Goal: Complete application form: Complete application form

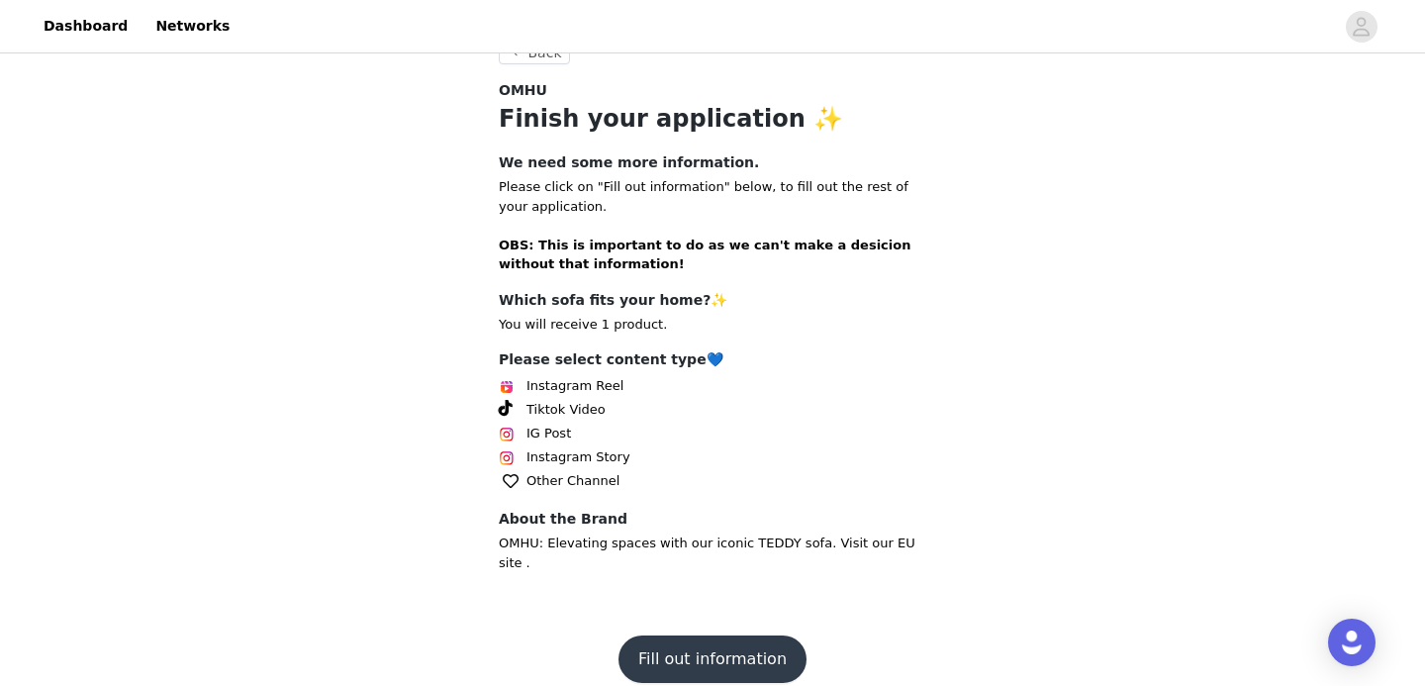
scroll to position [390, 0]
click at [673, 648] on button "Fill out information" at bounding box center [712, 657] width 188 height 47
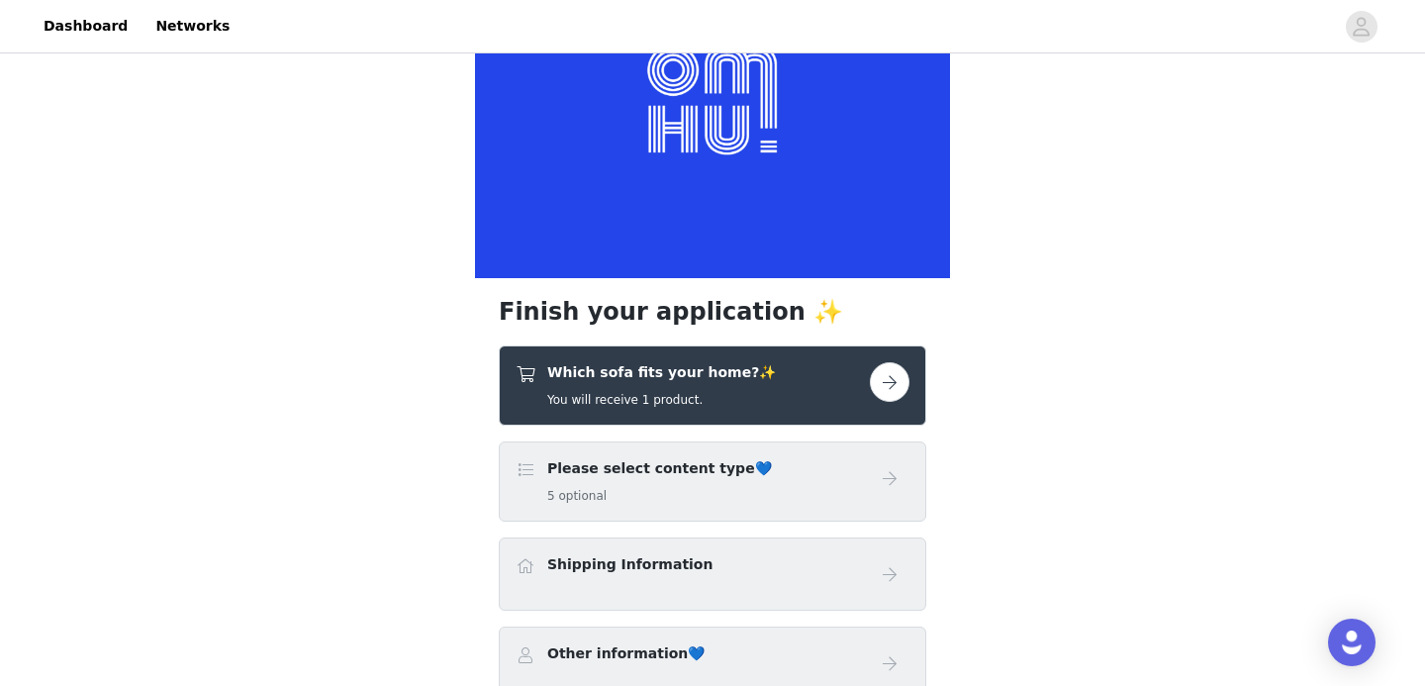
scroll to position [191, 0]
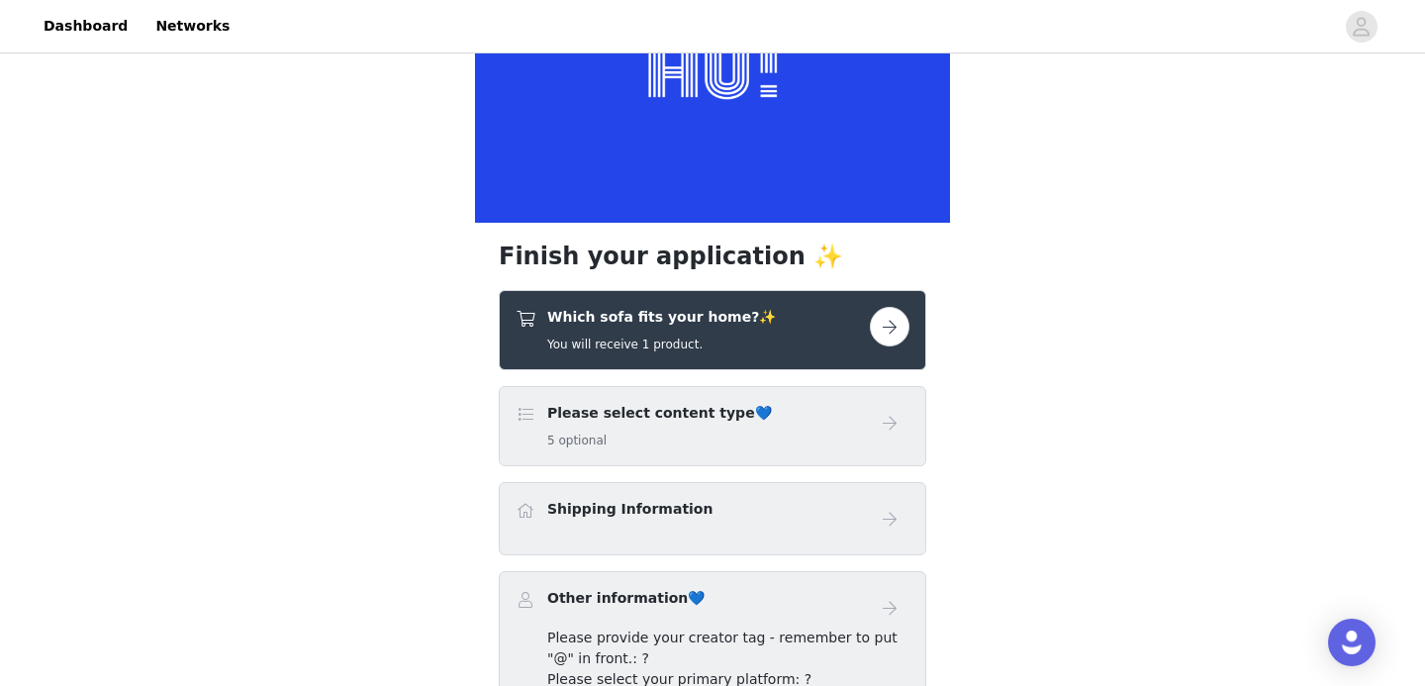
click at [883, 331] on button "button" at bounding box center [890, 327] width 40 height 40
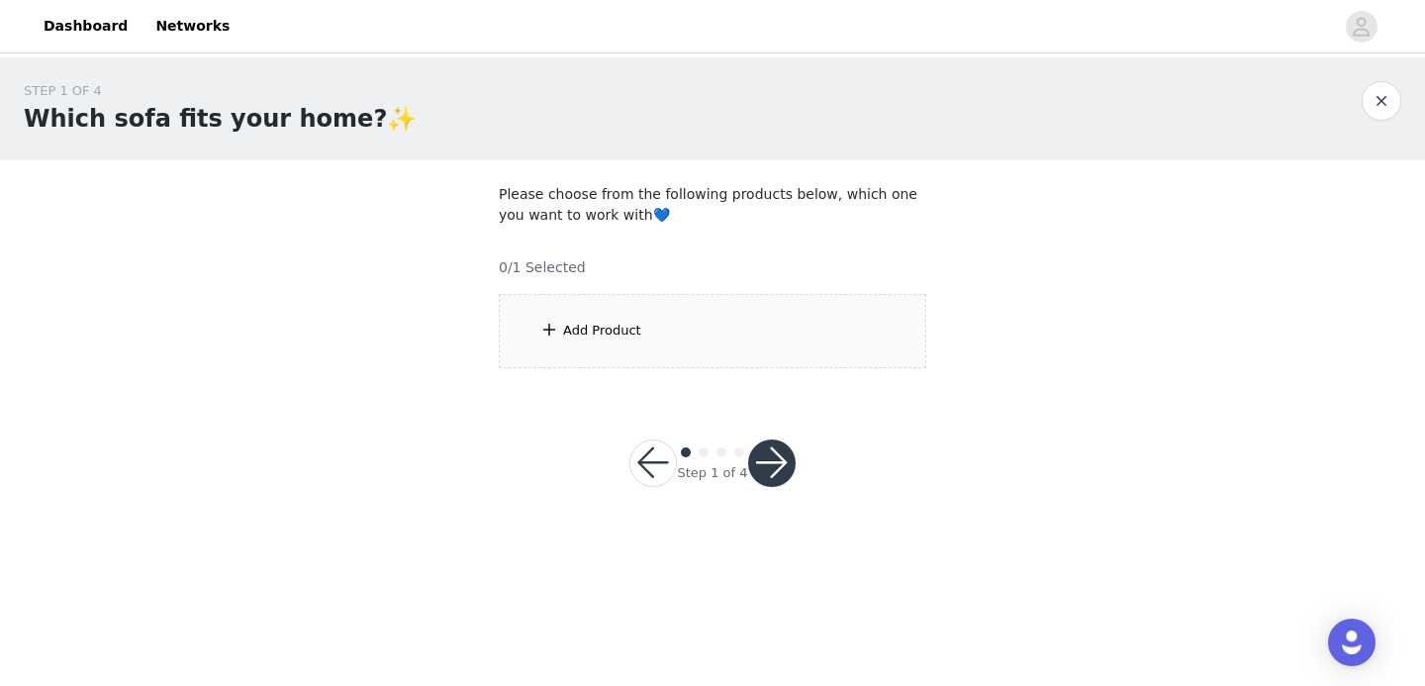
click at [747, 323] on div "Add Product" at bounding box center [712, 331] width 427 height 74
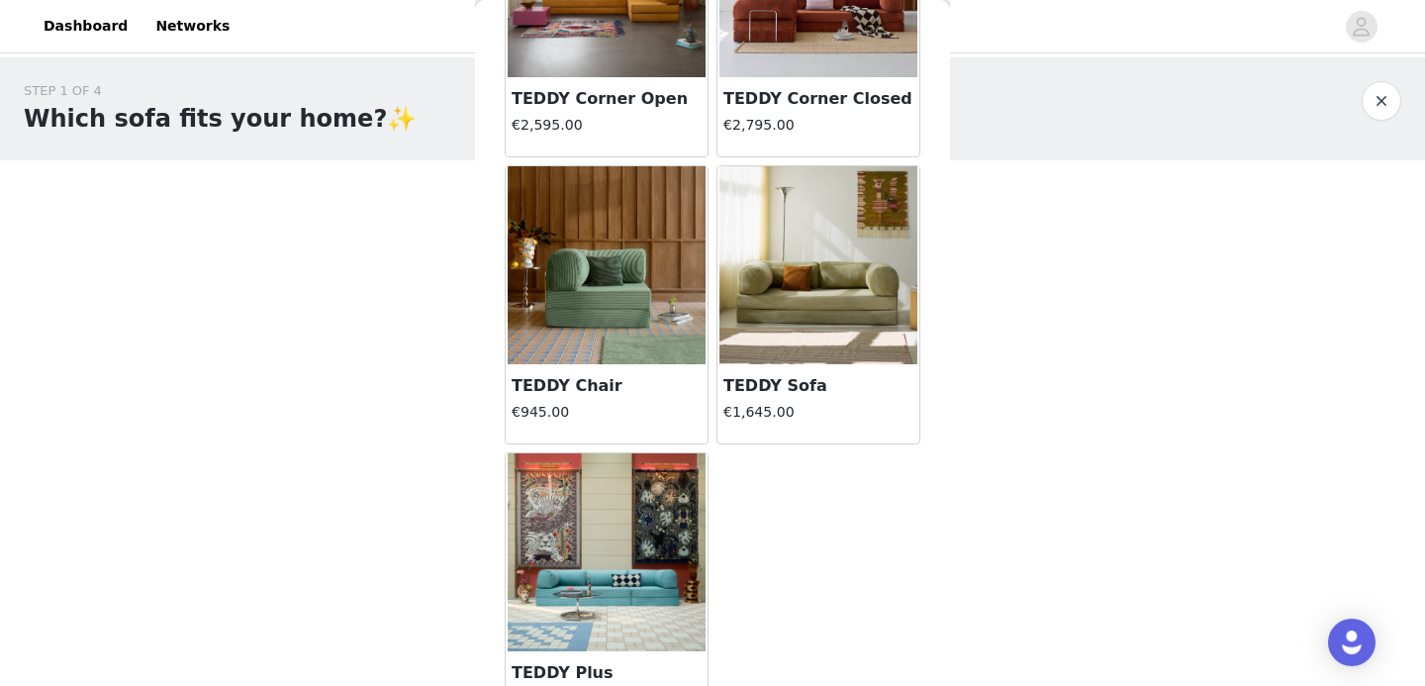
click at [833, 277] on img at bounding box center [818, 265] width 198 height 198
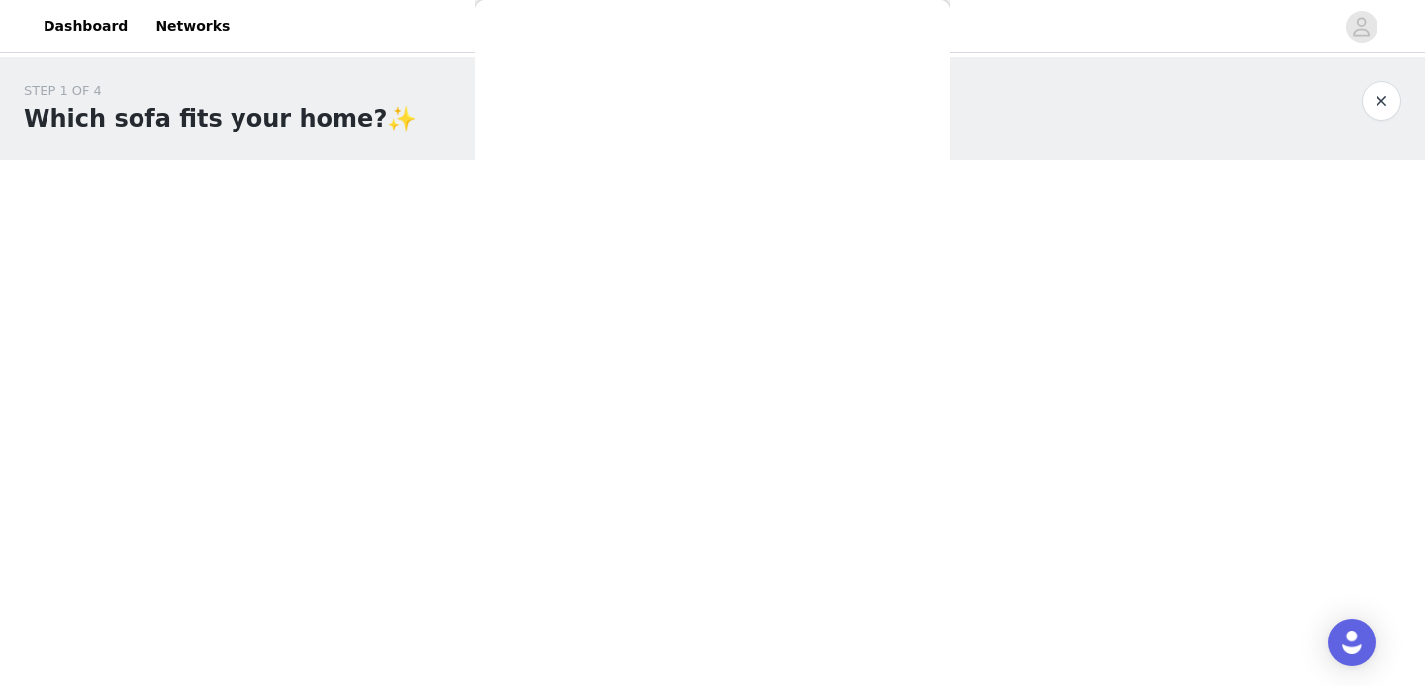
scroll to position [187, 0]
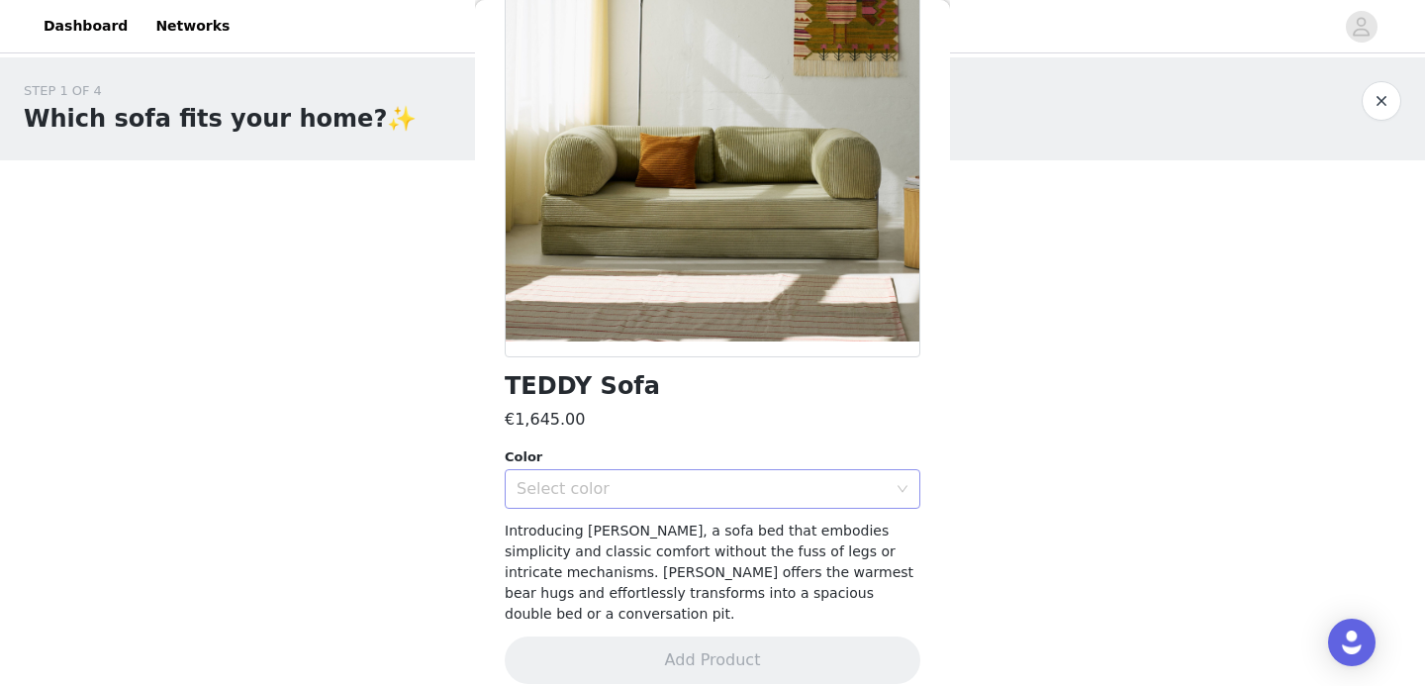
click at [823, 486] on div "Select color" at bounding box center [701, 489] width 370 height 20
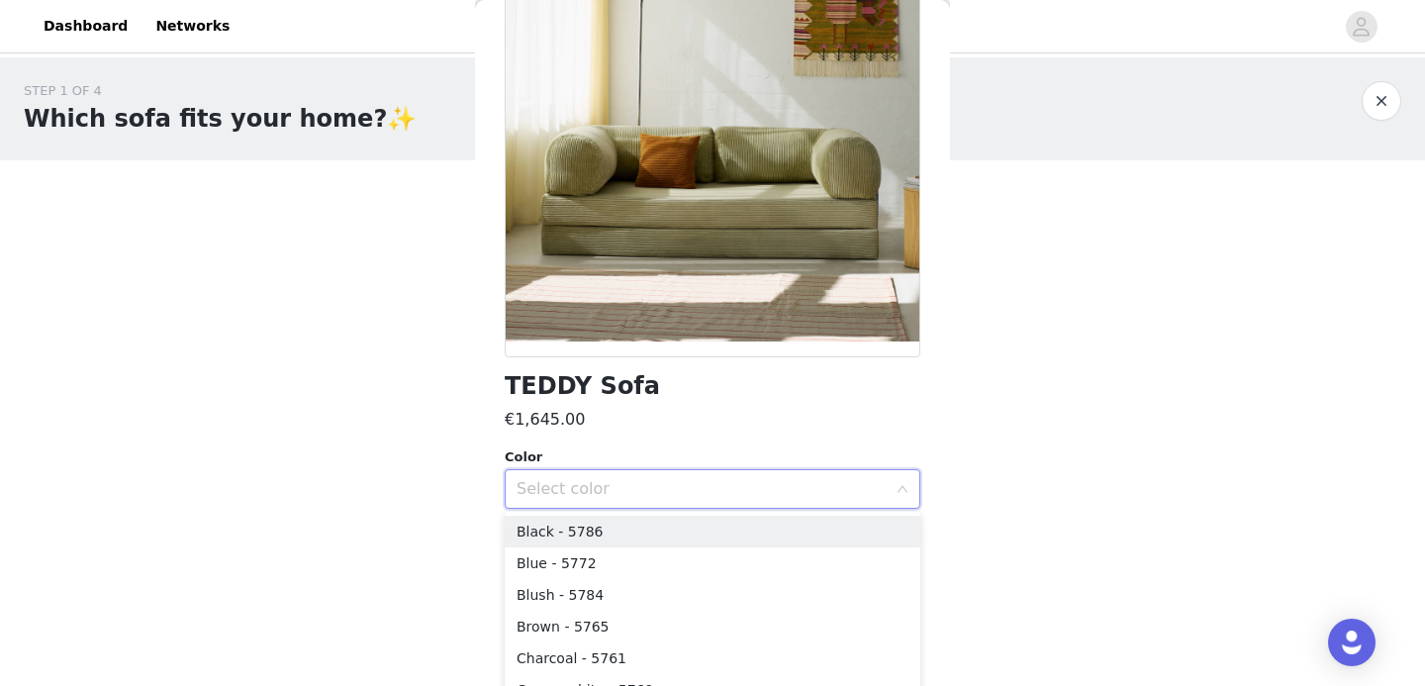
click at [996, 430] on div "STEP 1 OF 4 Which sofa fits your home?✨ Please choose from the following produc…" at bounding box center [712, 295] width 1425 height 477
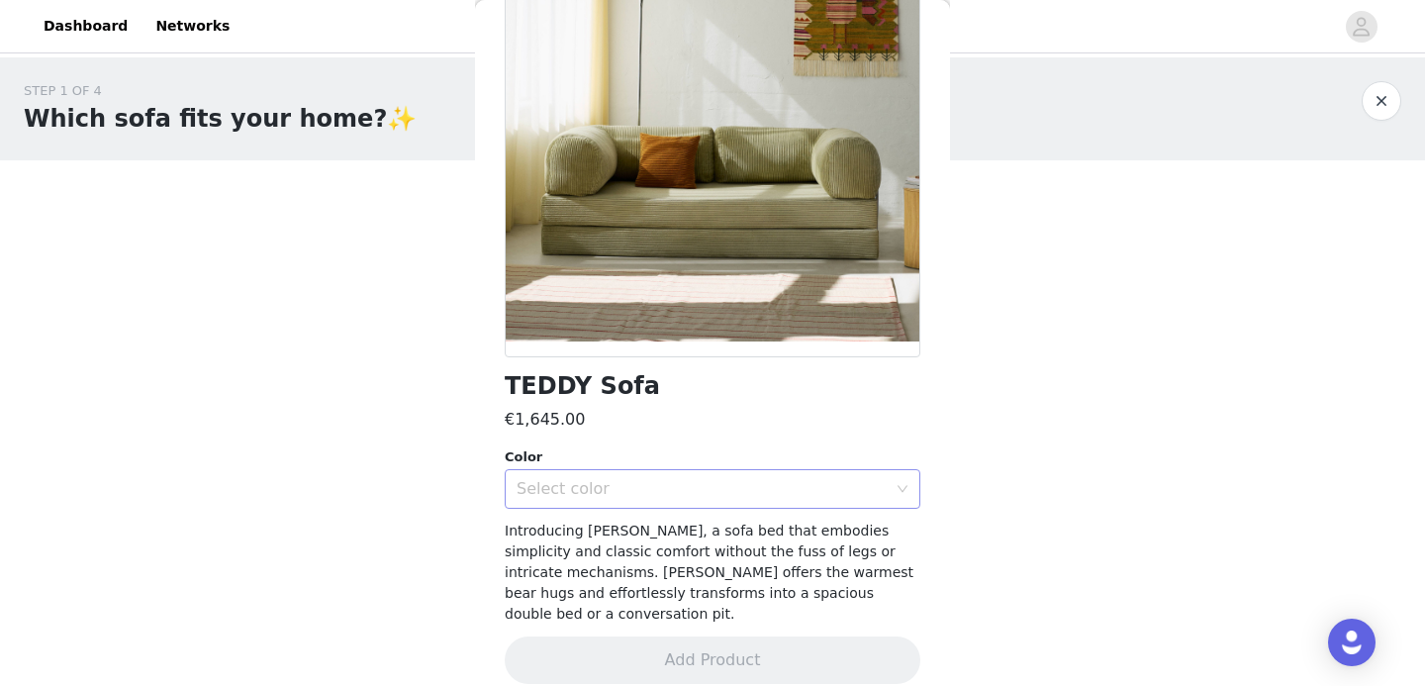
click at [759, 477] on div "Select color" at bounding box center [705, 489] width 379 height 38
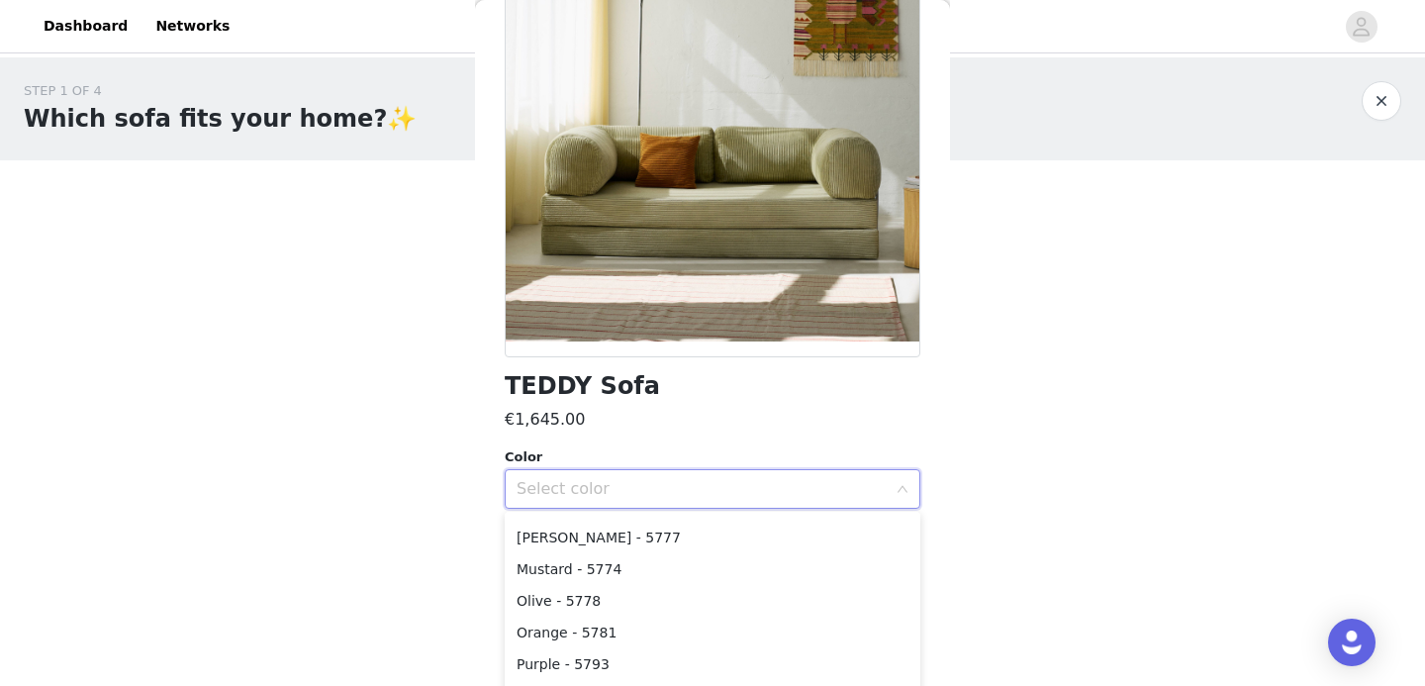
scroll to position [254, 0]
click at [708, 593] on li "Olive - 5778" at bounding box center [713, 594] width 416 height 32
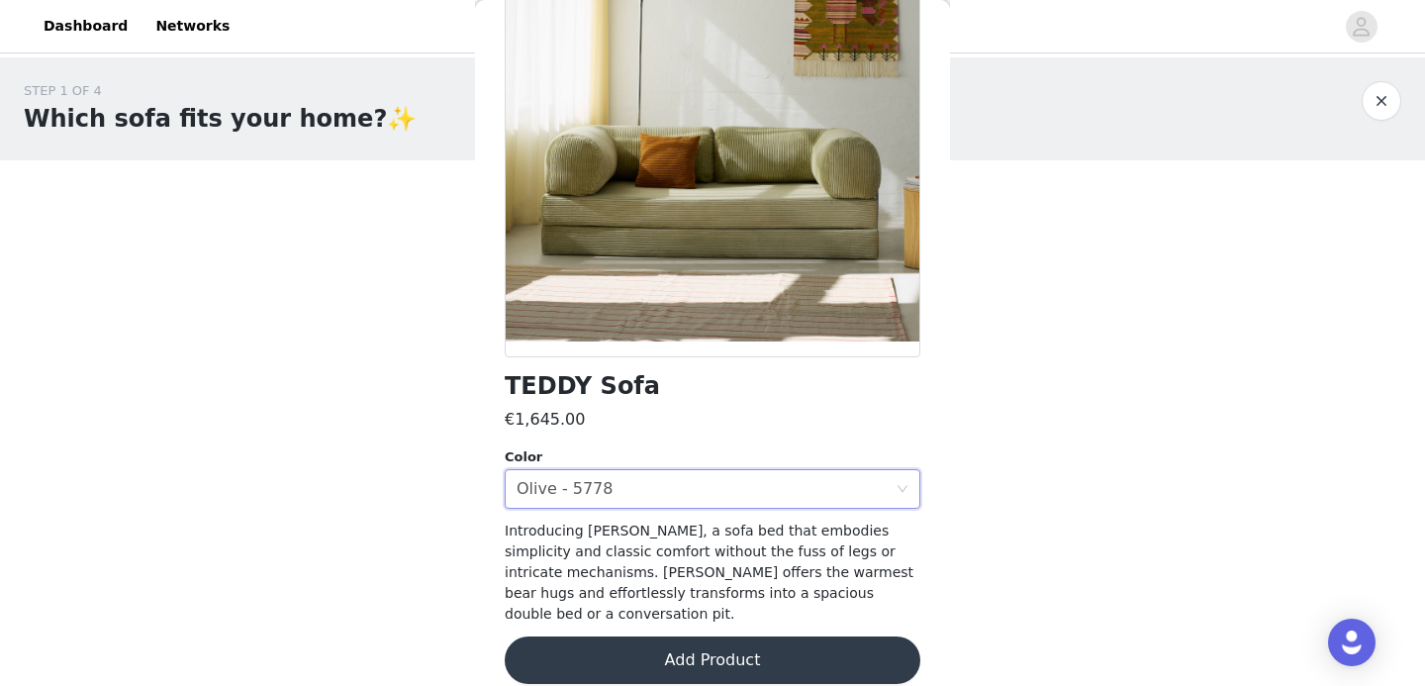
click at [786, 636] on button "Add Product" at bounding box center [713, 659] width 416 height 47
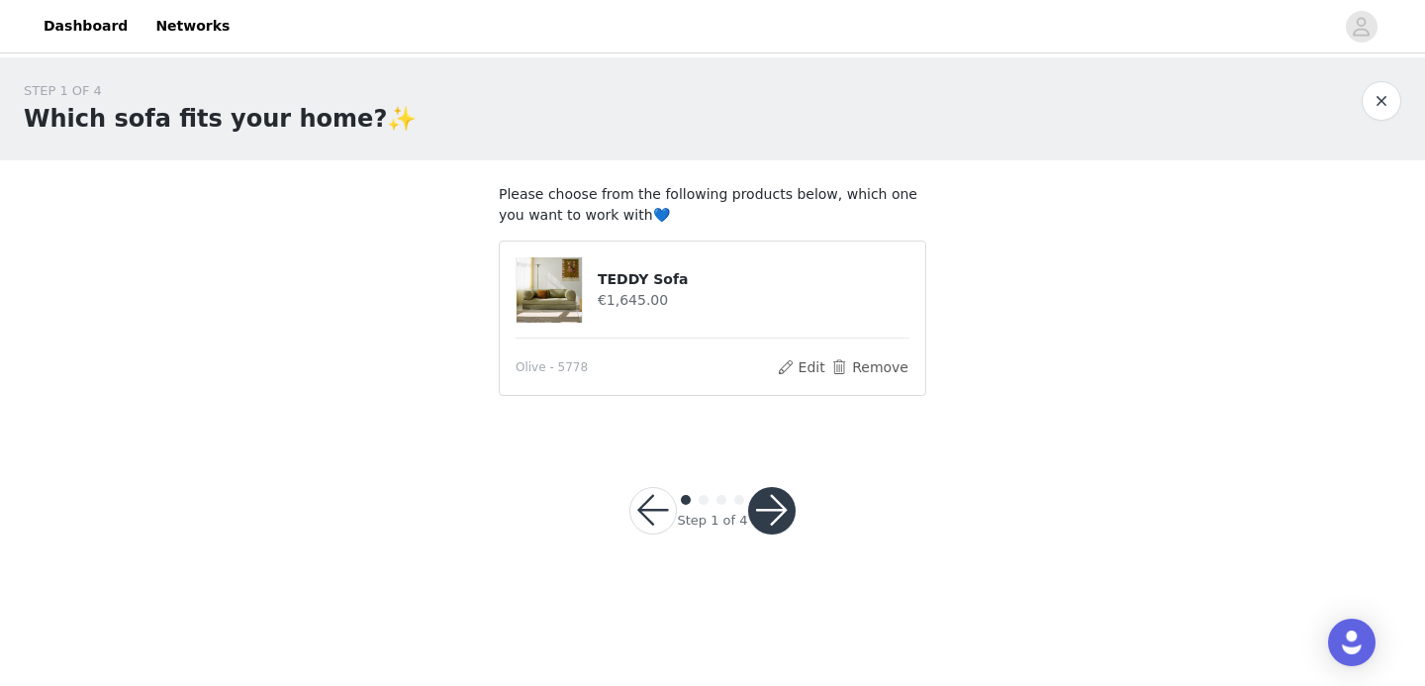
click at [771, 513] on button "button" at bounding box center [771, 510] width 47 height 47
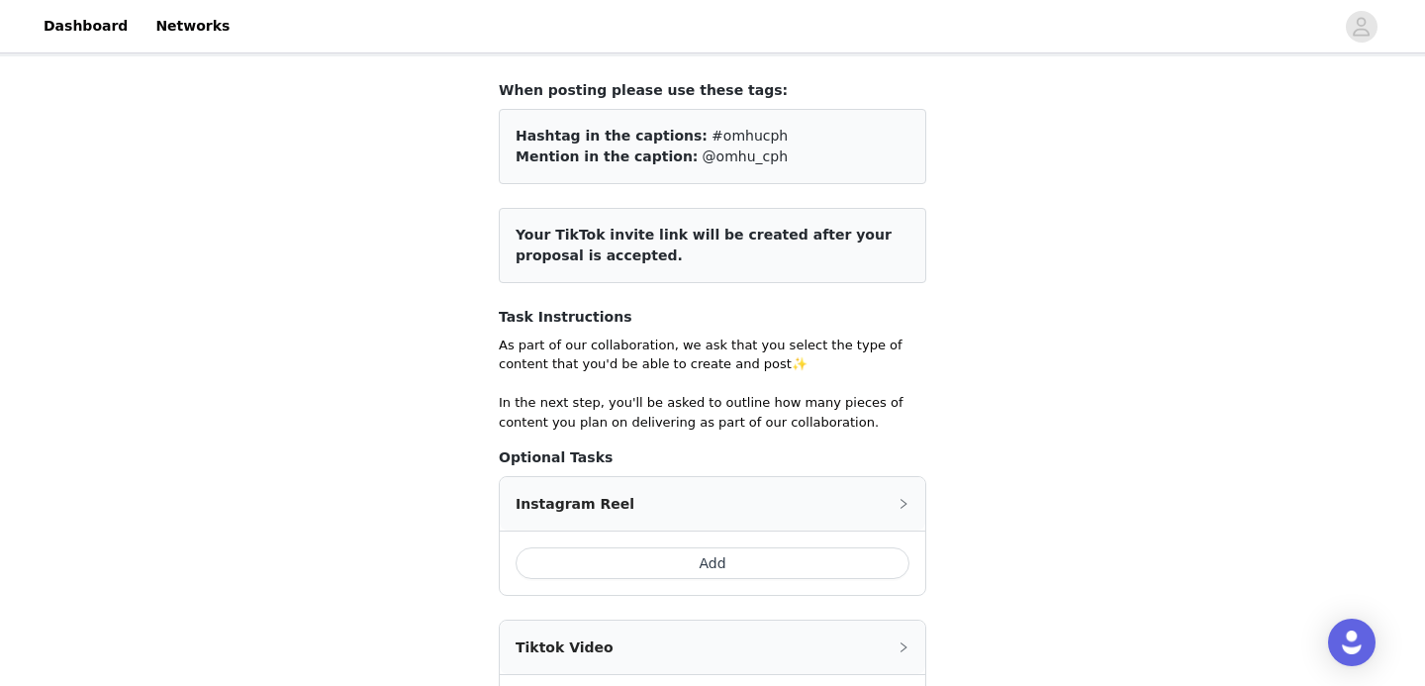
scroll to position [121, 0]
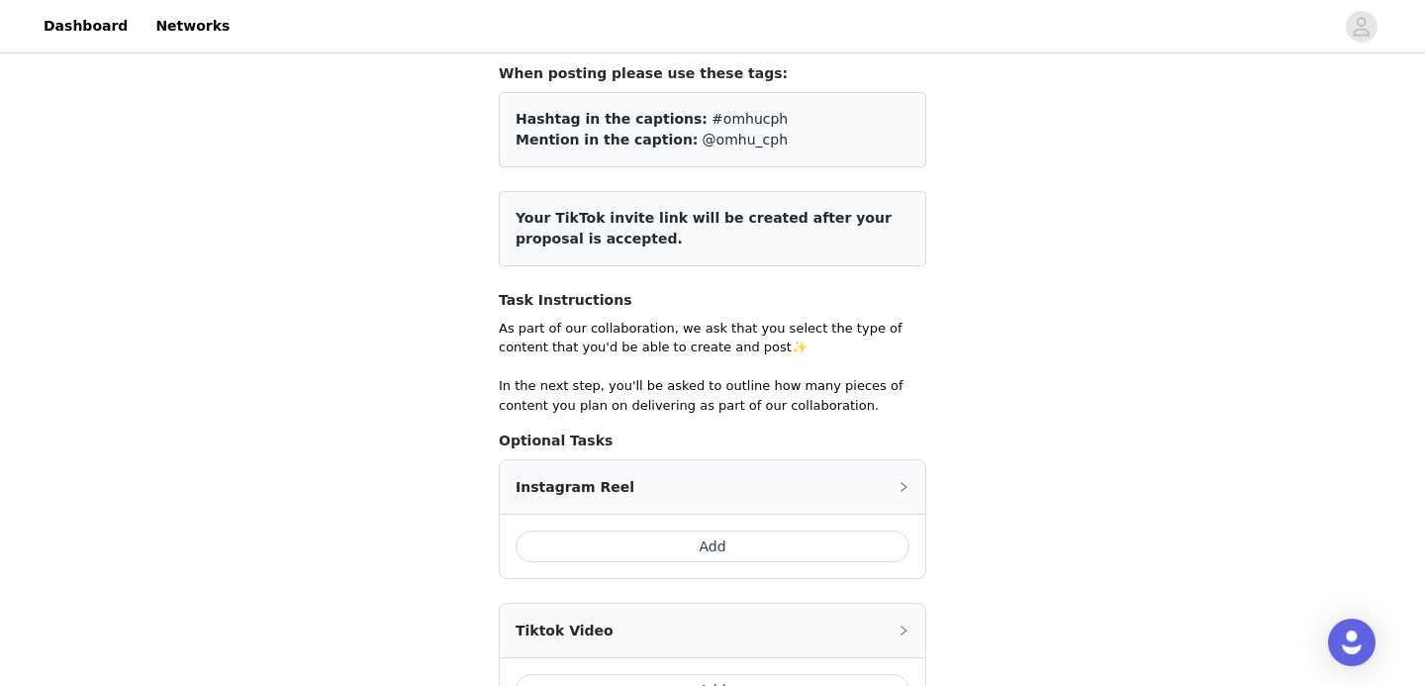
click at [998, 246] on div "STEP 2 OF 4 Please select content type💙 When posting please use these tags: Has…" at bounding box center [712, 568] width 1425 height 1263
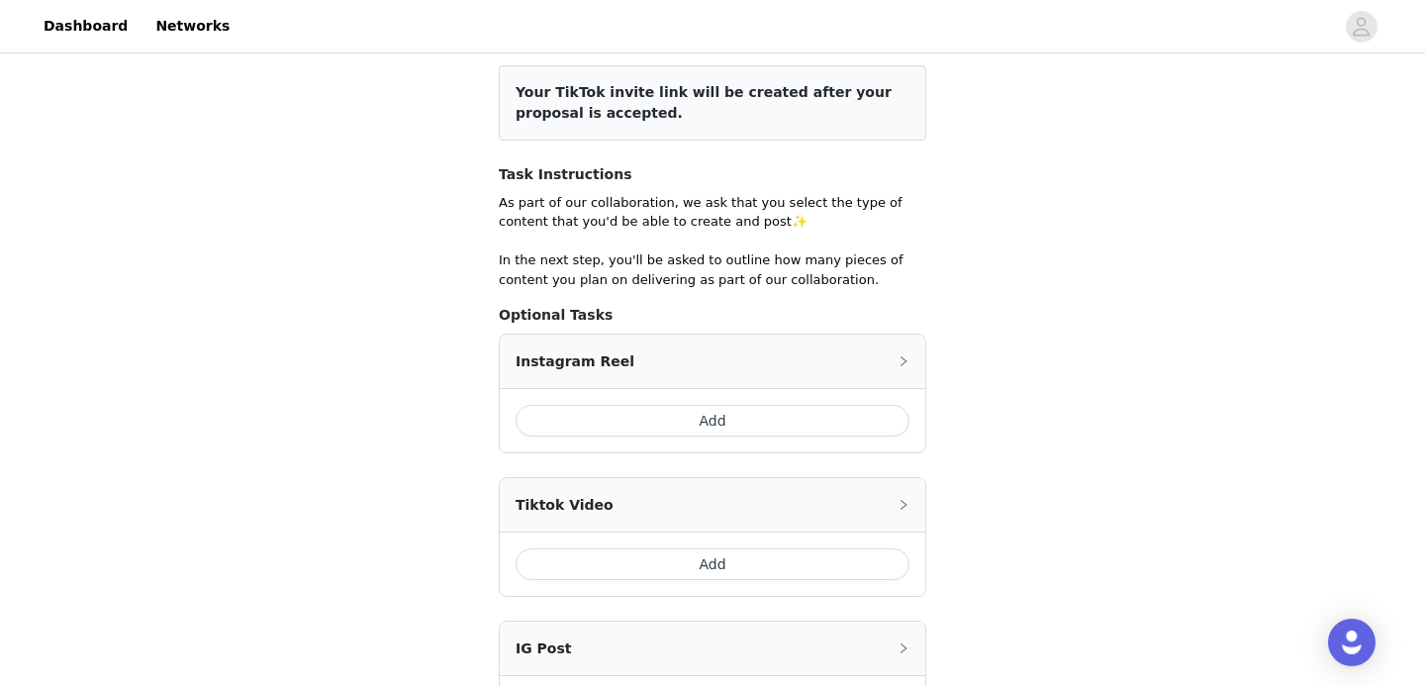
scroll to position [244, 0]
click at [746, 428] on button "Add" at bounding box center [712, 423] width 394 height 32
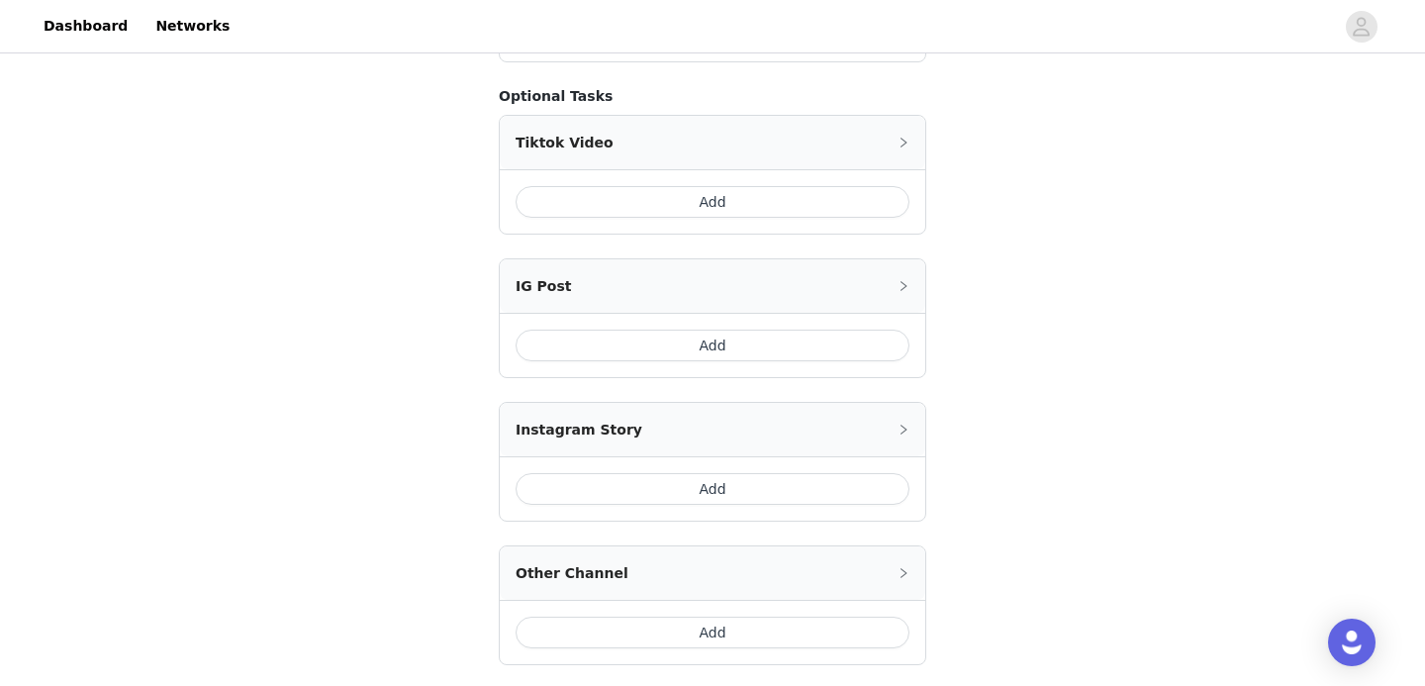
scroll to position [664, 0]
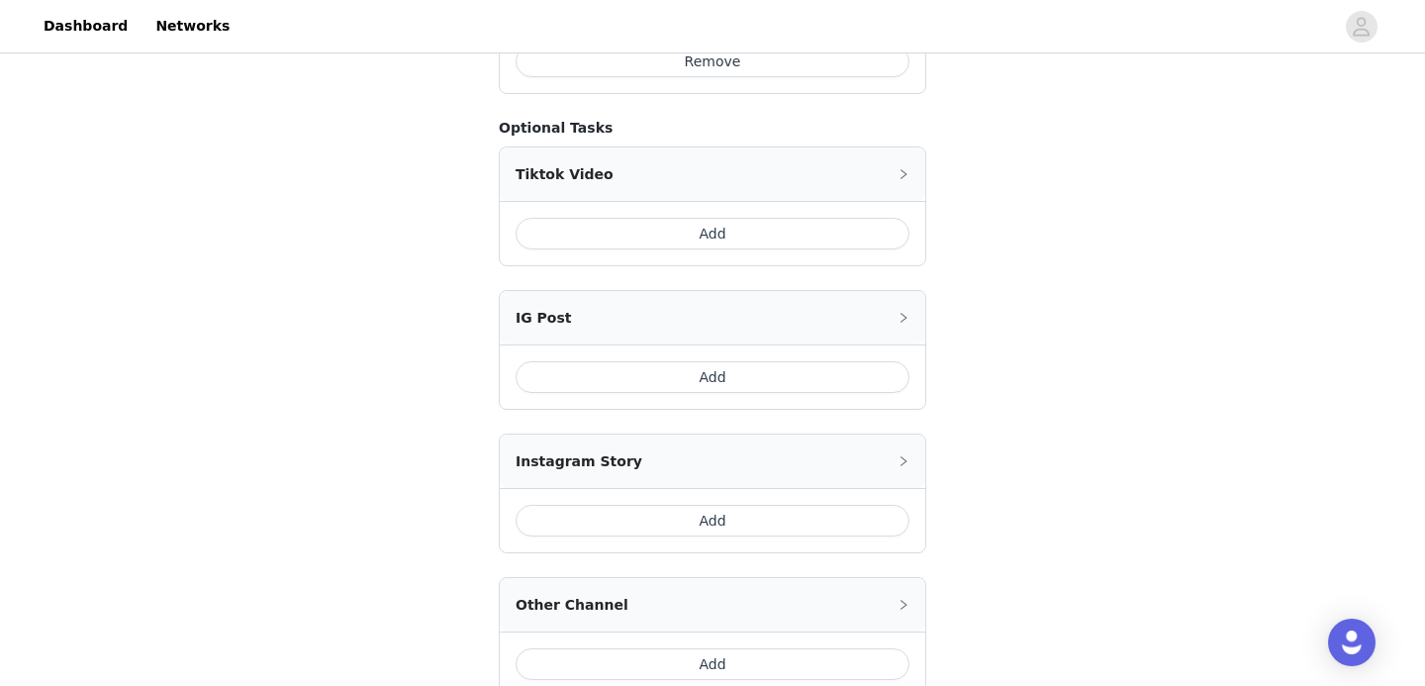
click at [800, 378] on button "Add" at bounding box center [712, 377] width 394 height 32
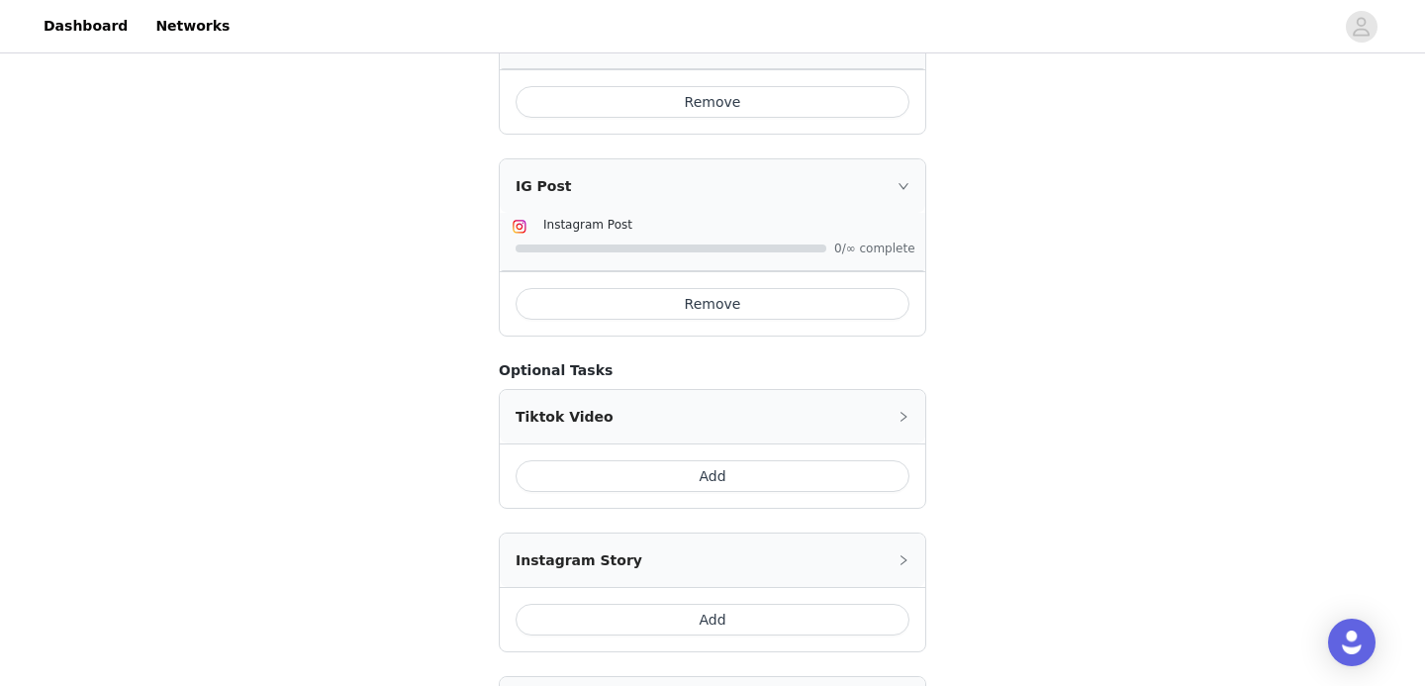
scroll to position [620, 0]
click at [764, 480] on button "Add" at bounding box center [712, 479] width 394 height 32
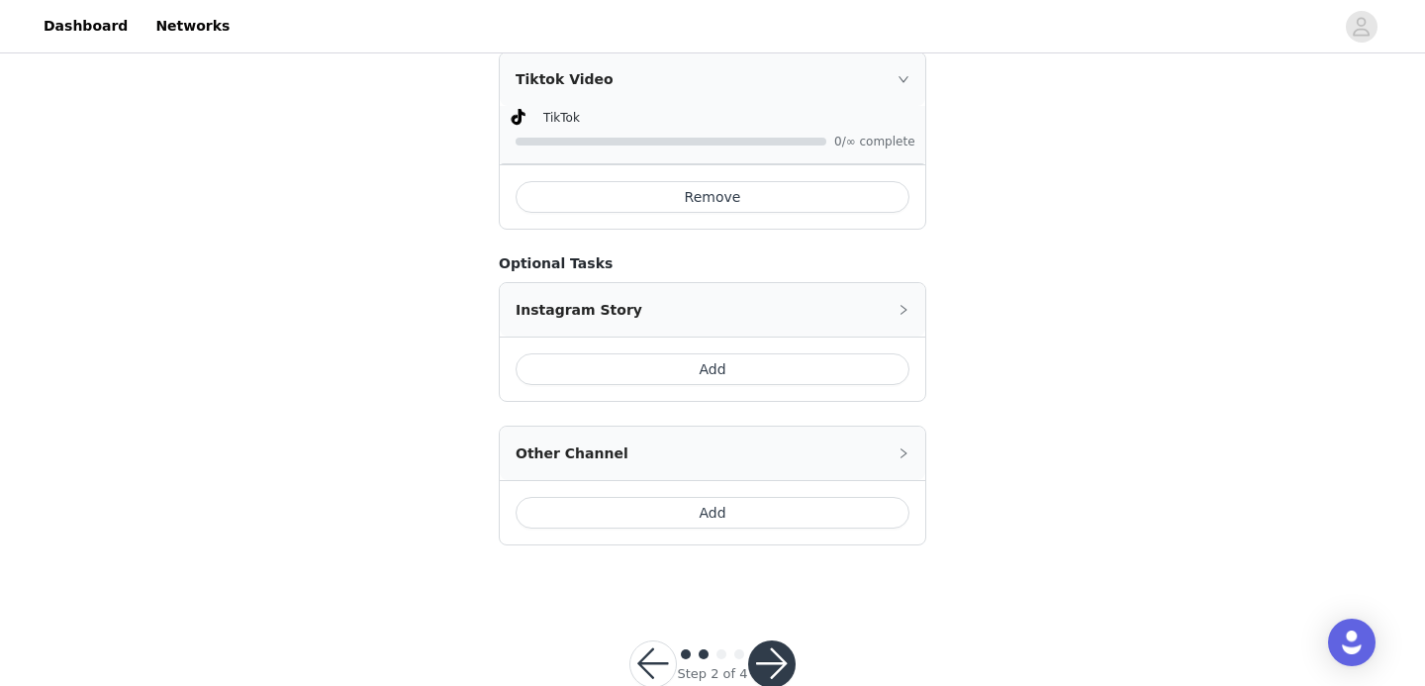
scroll to position [981, 0]
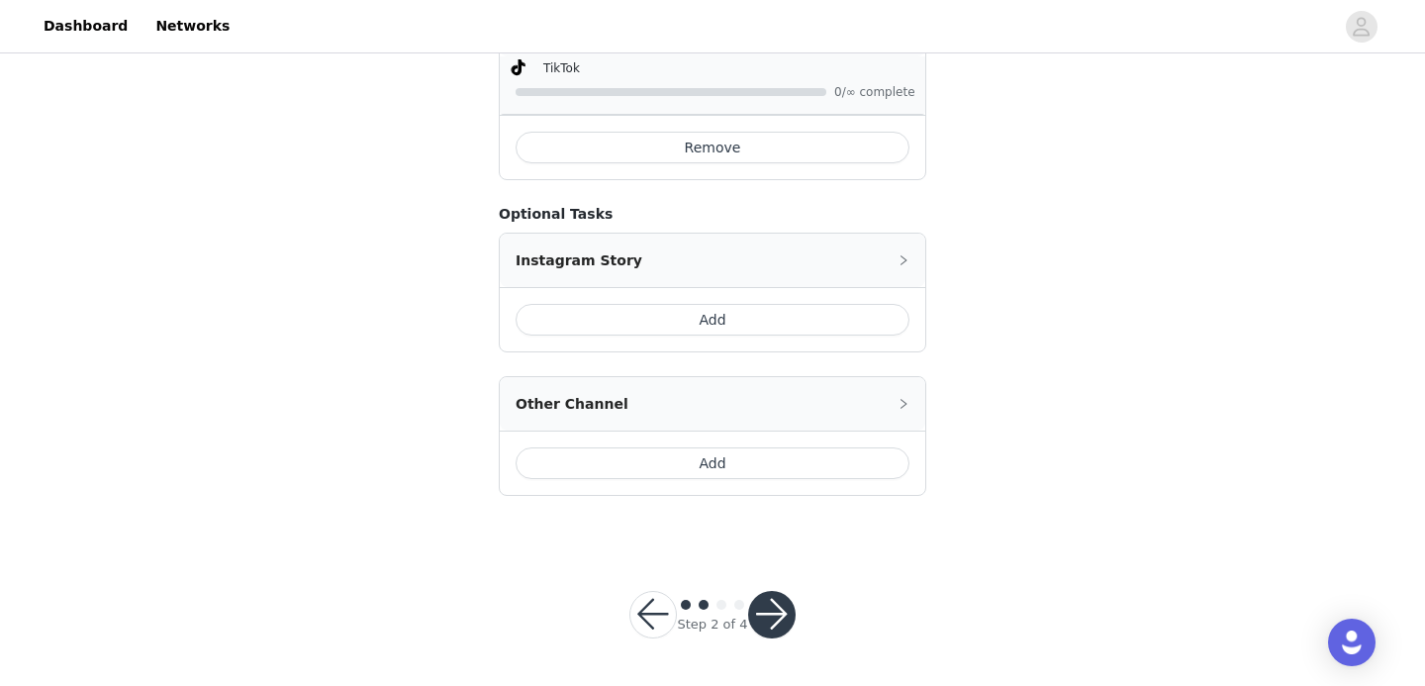
click at [771, 620] on button "button" at bounding box center [771, 614] width 47 height 47
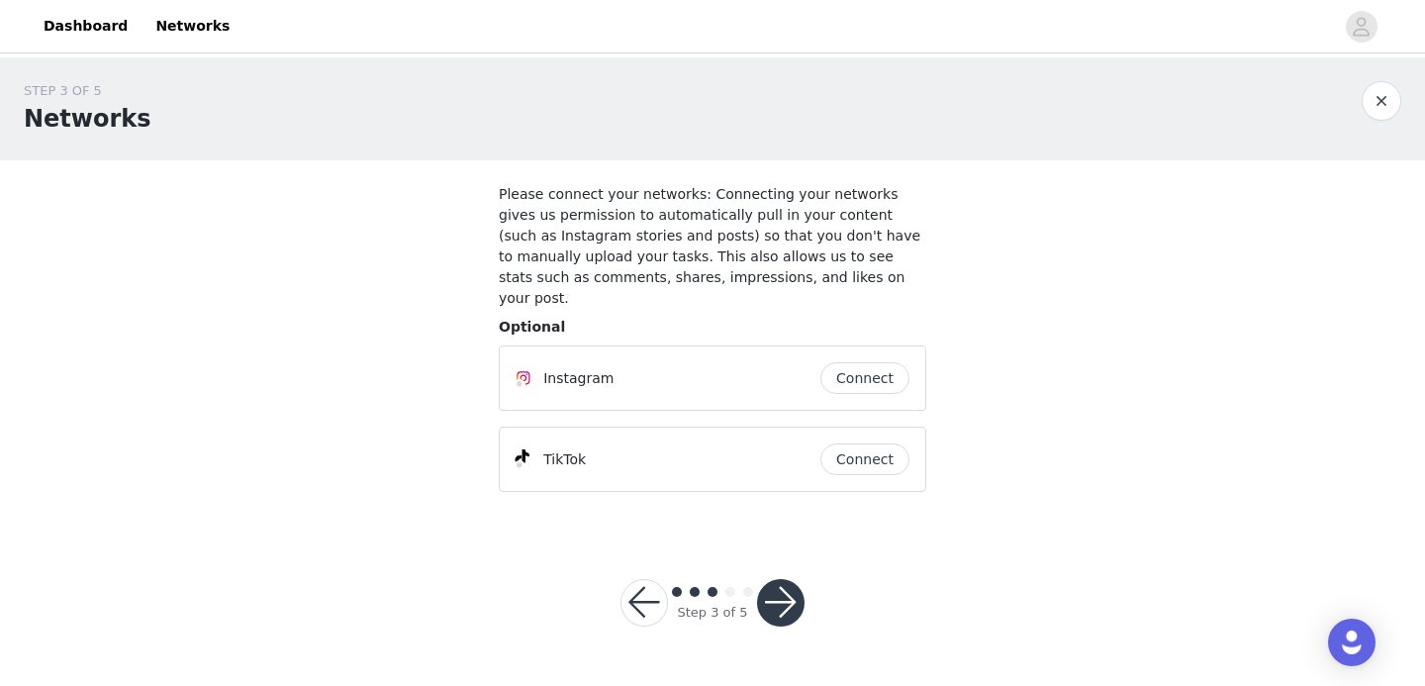
click at [837, 362] on button "Connect" at bounding box center [864, 378] width 89 height 32
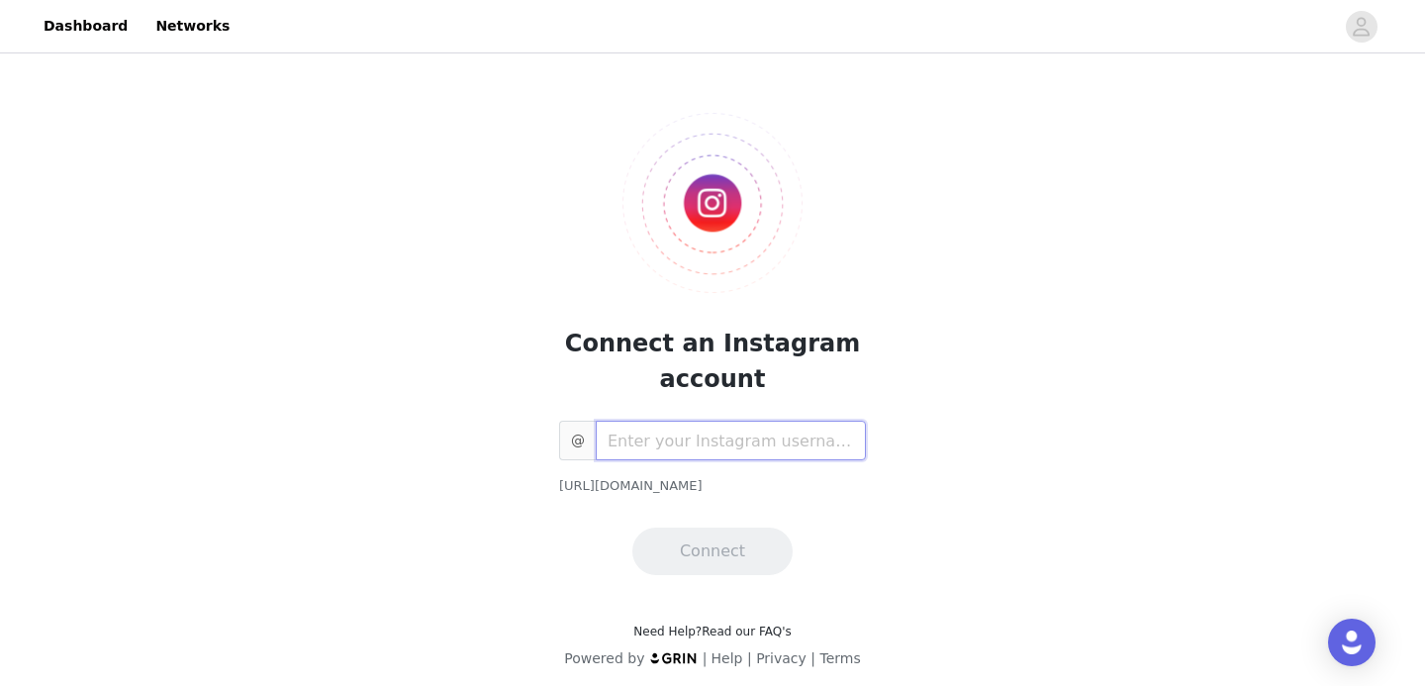
click at [787, 441] on input "text" at bounding box center [731, 440] width 270 height 40
type input "fourpence"
click at [729, 549] on button "Connect" at bounding box center [712, 550] width 160 height 47
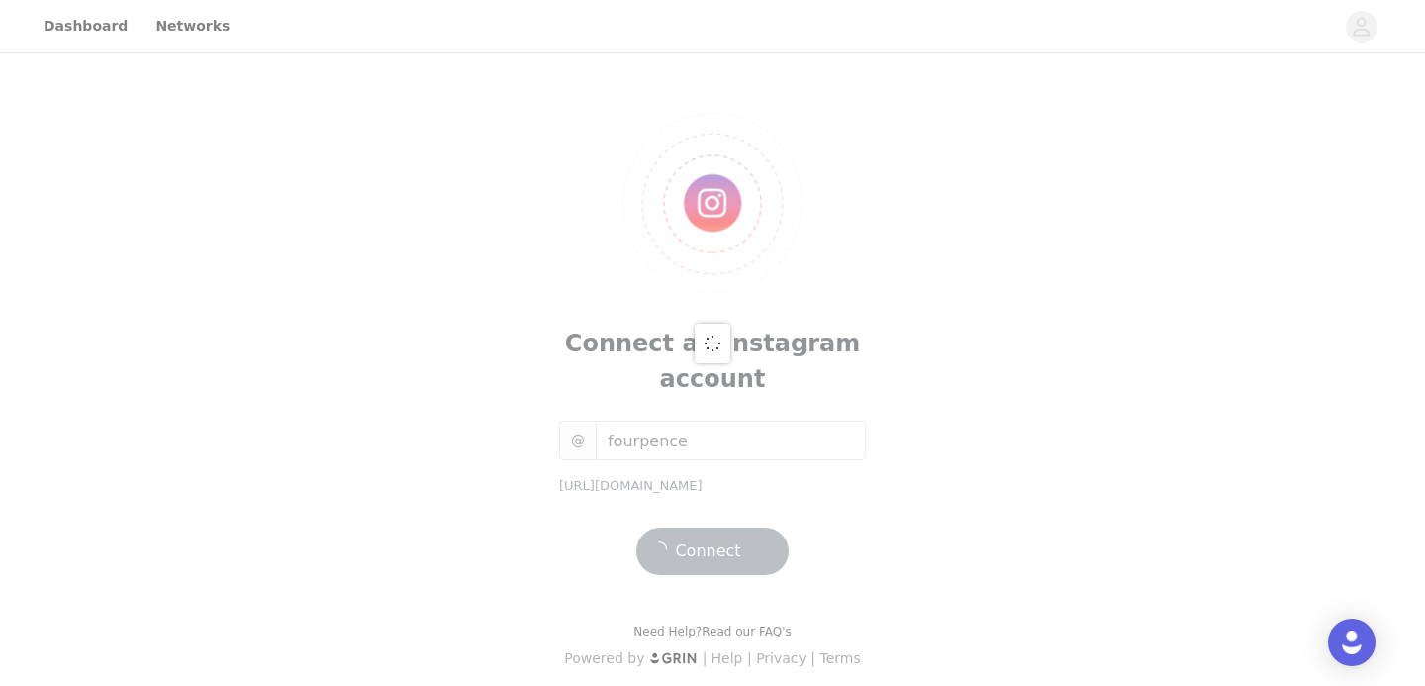
scroll to position [6, 0]
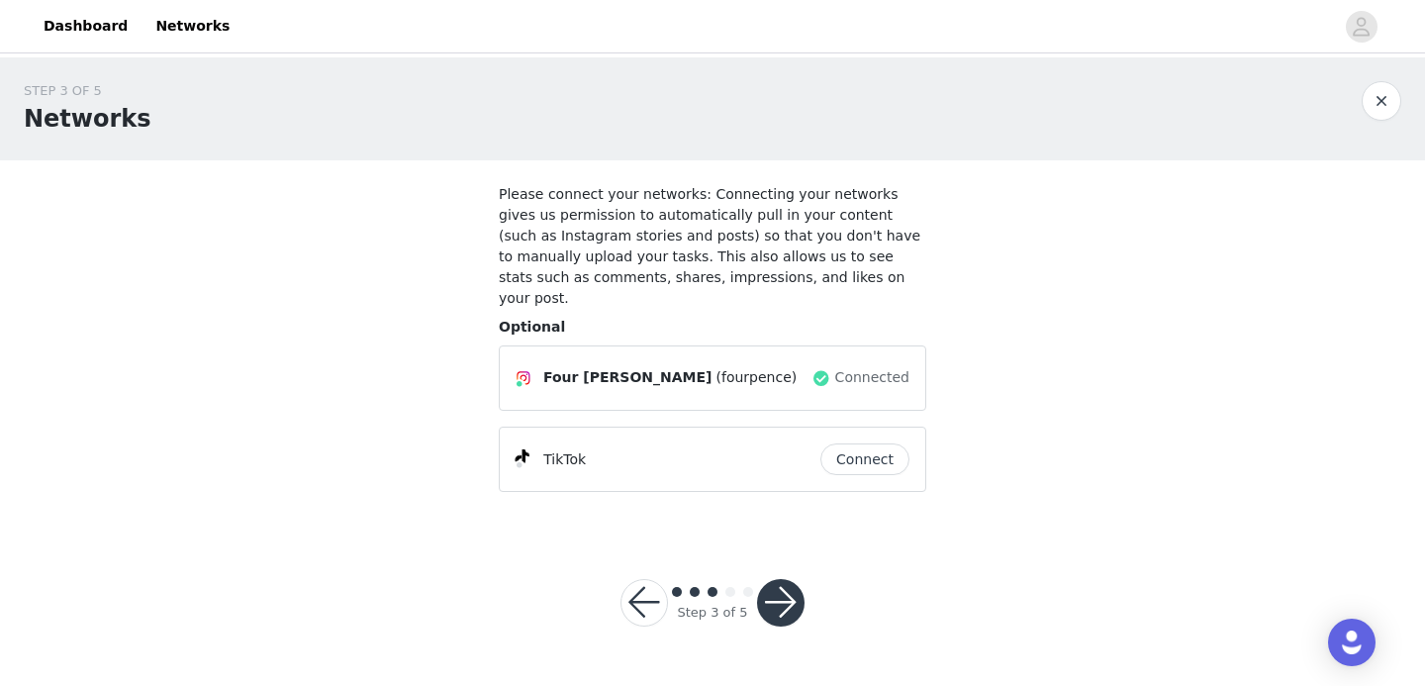
click at [884, 443] on button "Connect" at bounding box center [864, 459] width 89 height 32
click at [846, 443] on button "Connect" at bounding box center [864, 459] width 89 height 32
click at [878, 443] on button "Connect" at bounding box center [864, 459] width 89 height 32
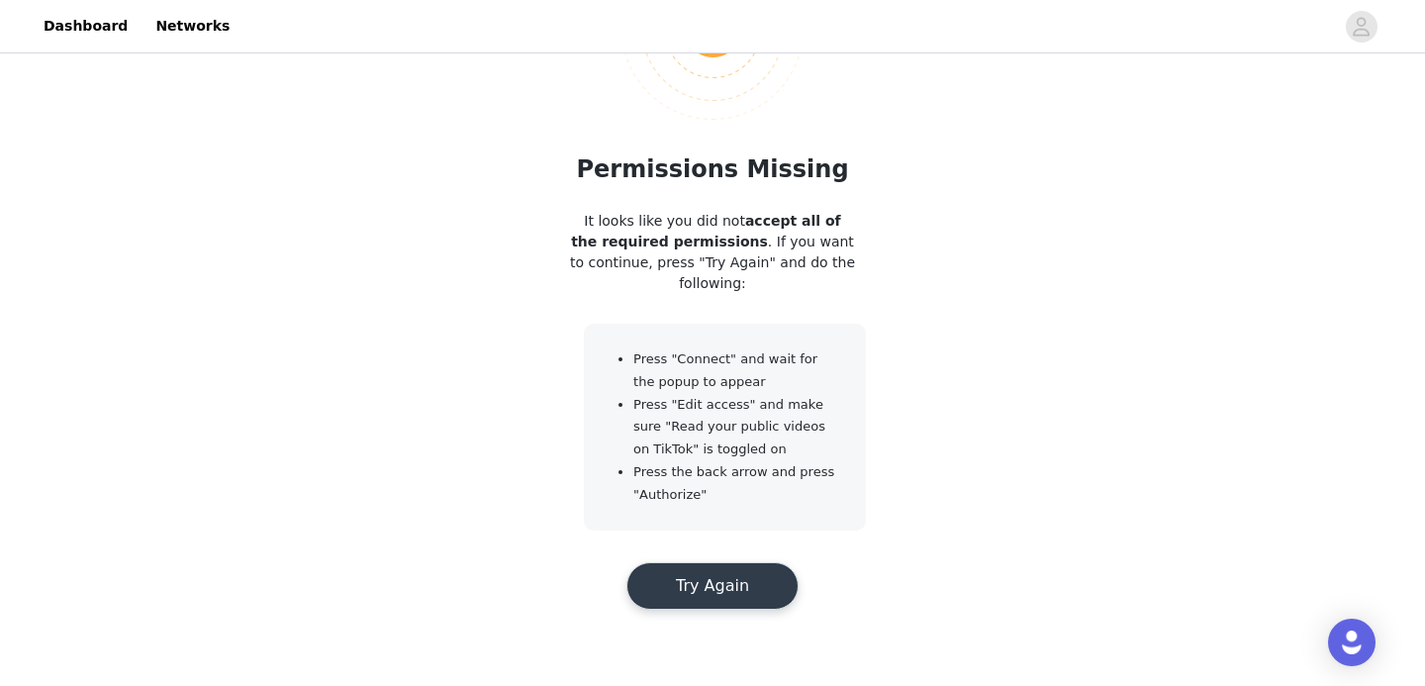
scroll to position [184, 0]
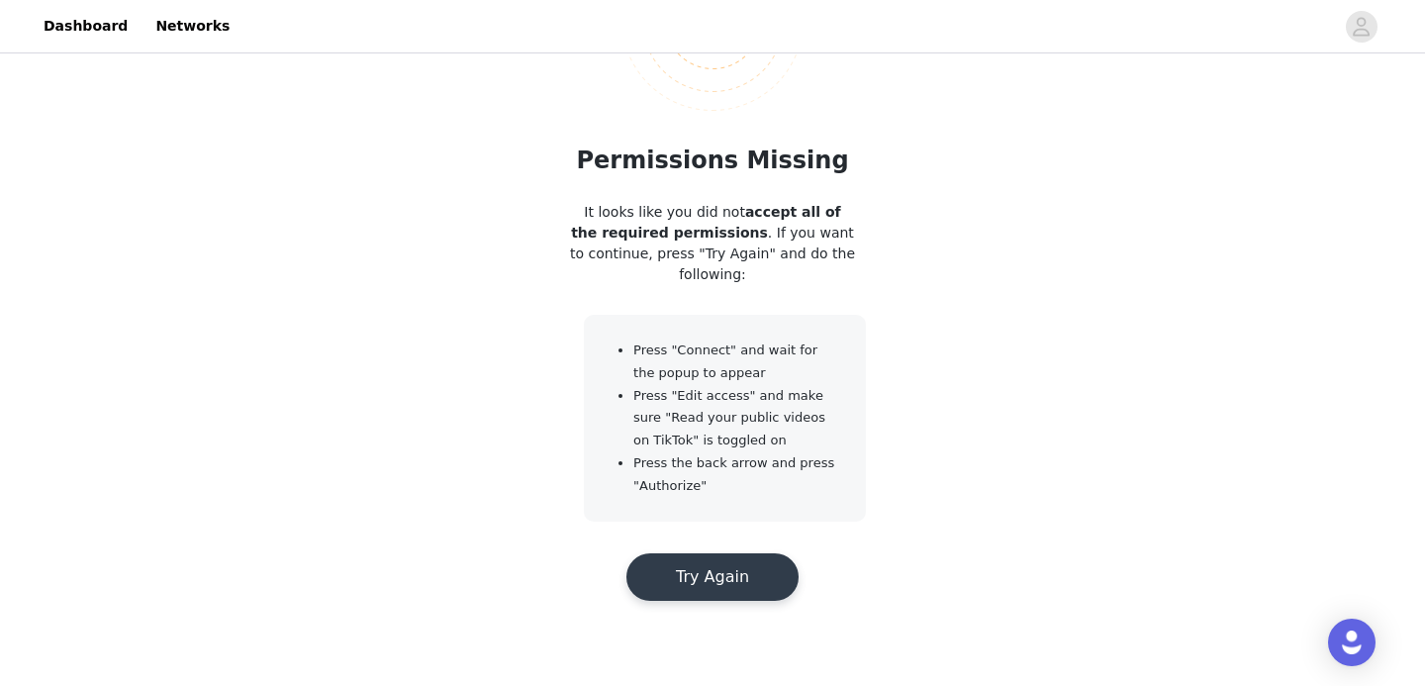
click at [706, 584] on button "Try Again" at bounding box center [712, 576] width 172 height 47
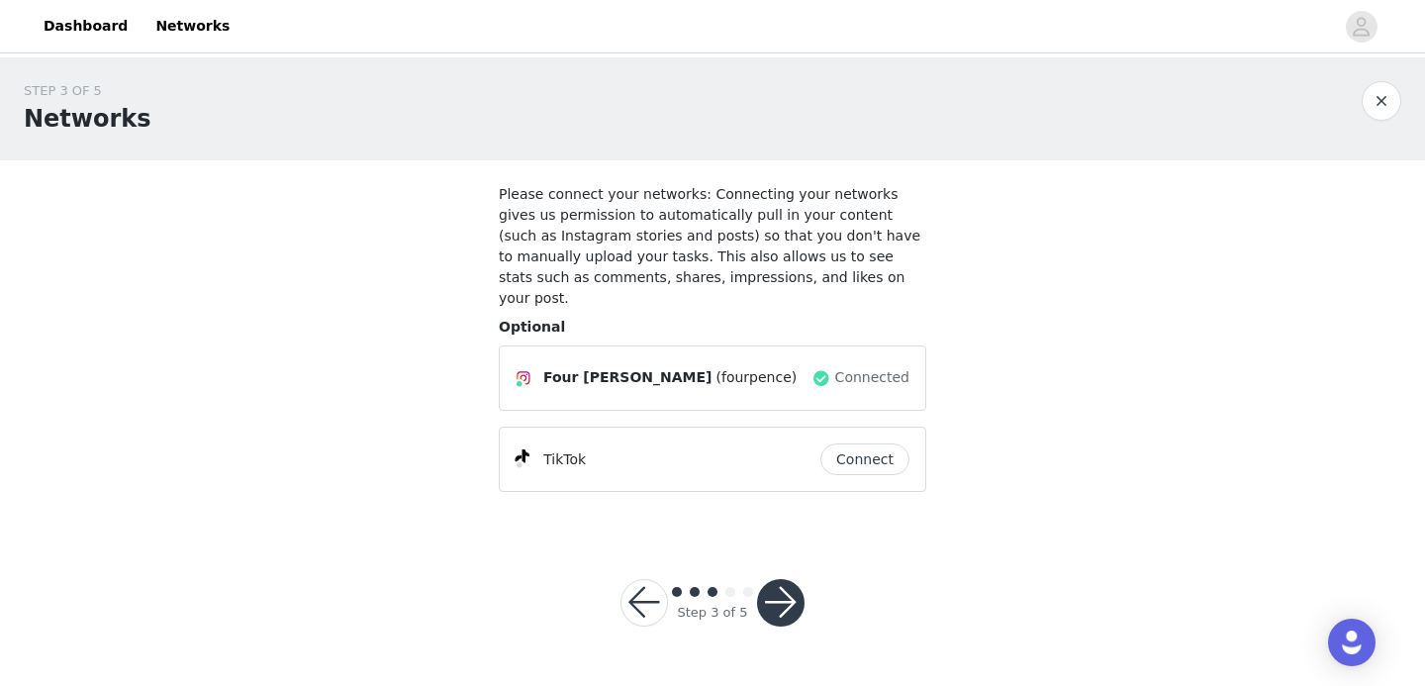
click at [864, 443] on button "Connect" at bounding box center [864, 459] width 89 height 32
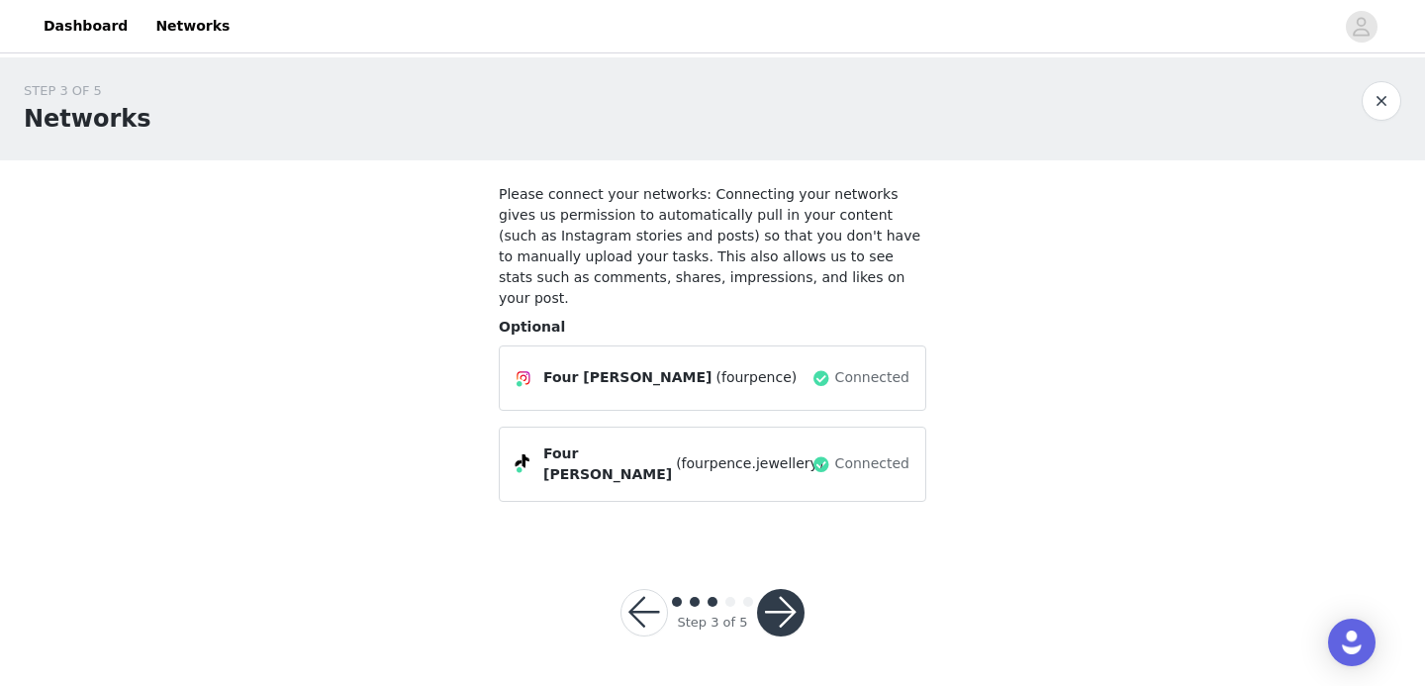
click at [767, 590] on button "button" at bounding box center [780, 612] width 47 height 47
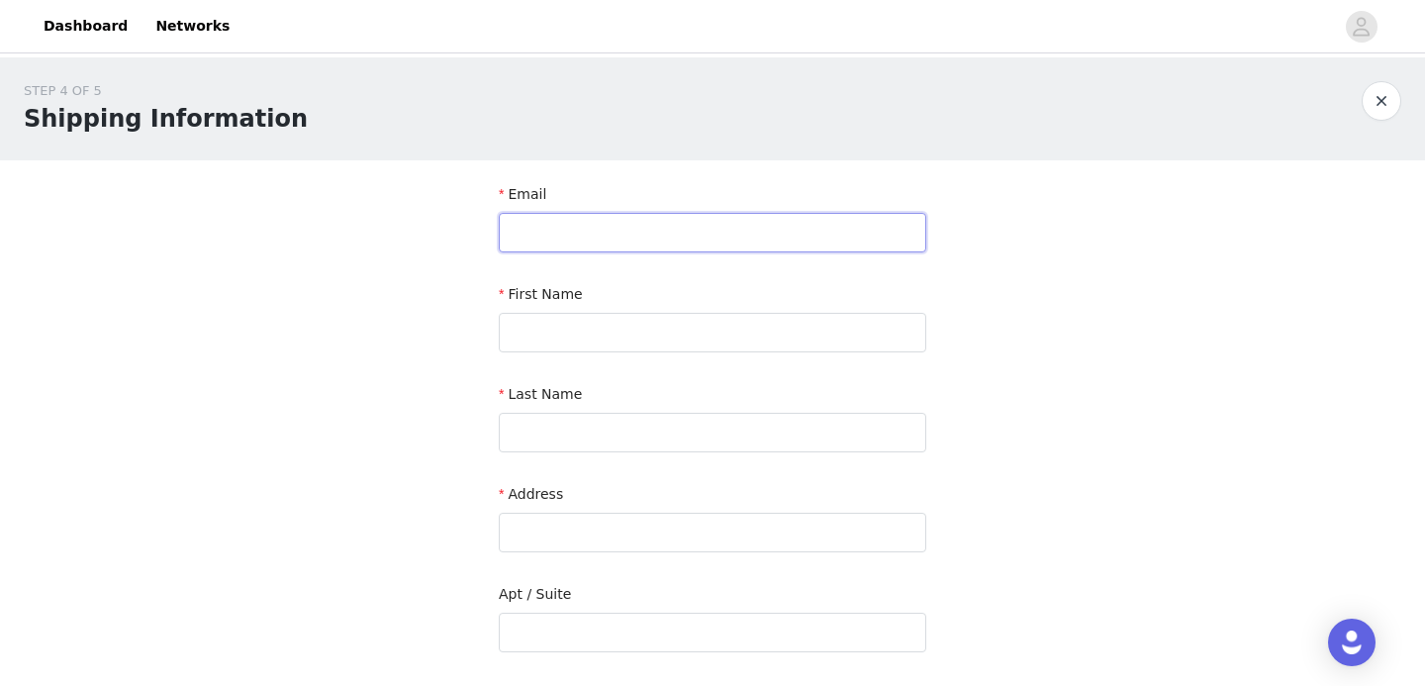
click at [599, 239] on input "text" at bounding box center [712, 233] width 427 height 40
type input "[EMAIL_ADDRESS][DOMAIN_NAME]"
click at [540, 346] on input "text" at bounding box center [712, 333] width 427 height 40
type input "[PERSON_NAME]"
click at [543, 439] on input "text" at bounding box center [712, 433] width 427 height 40
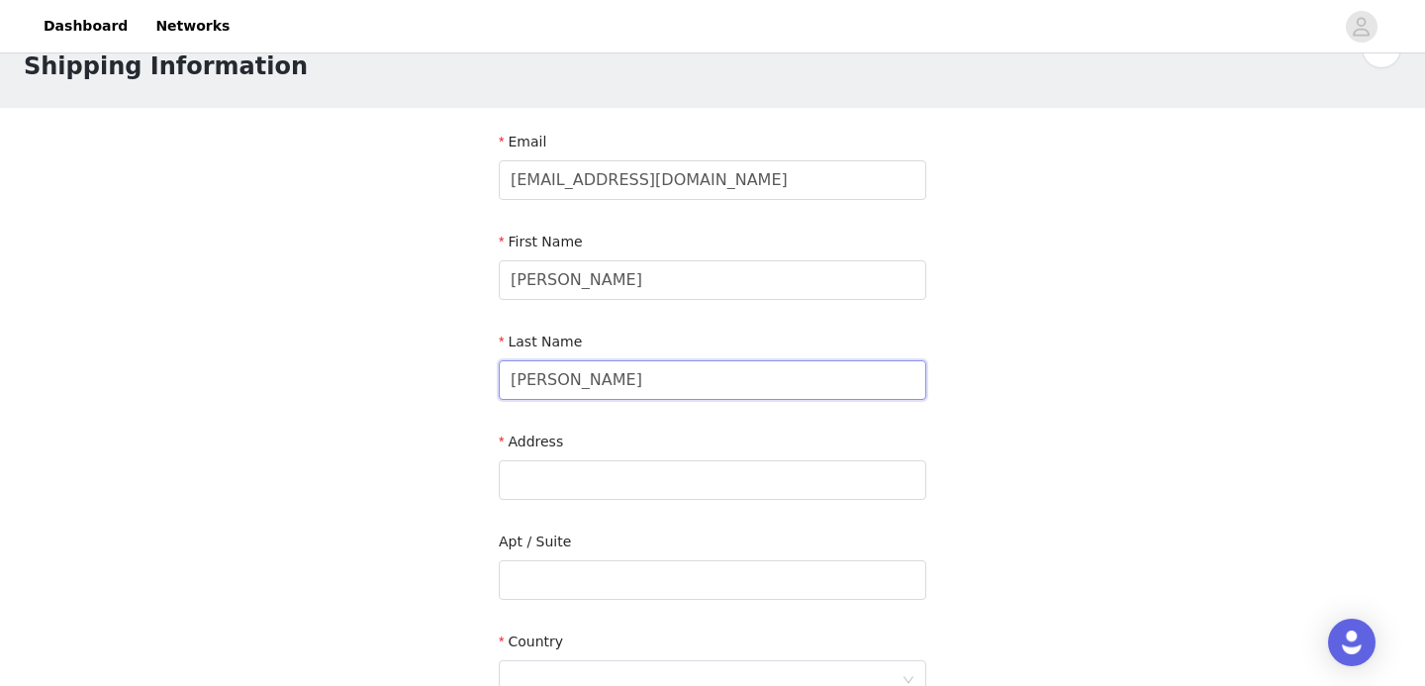
scroll to position [58, 0]
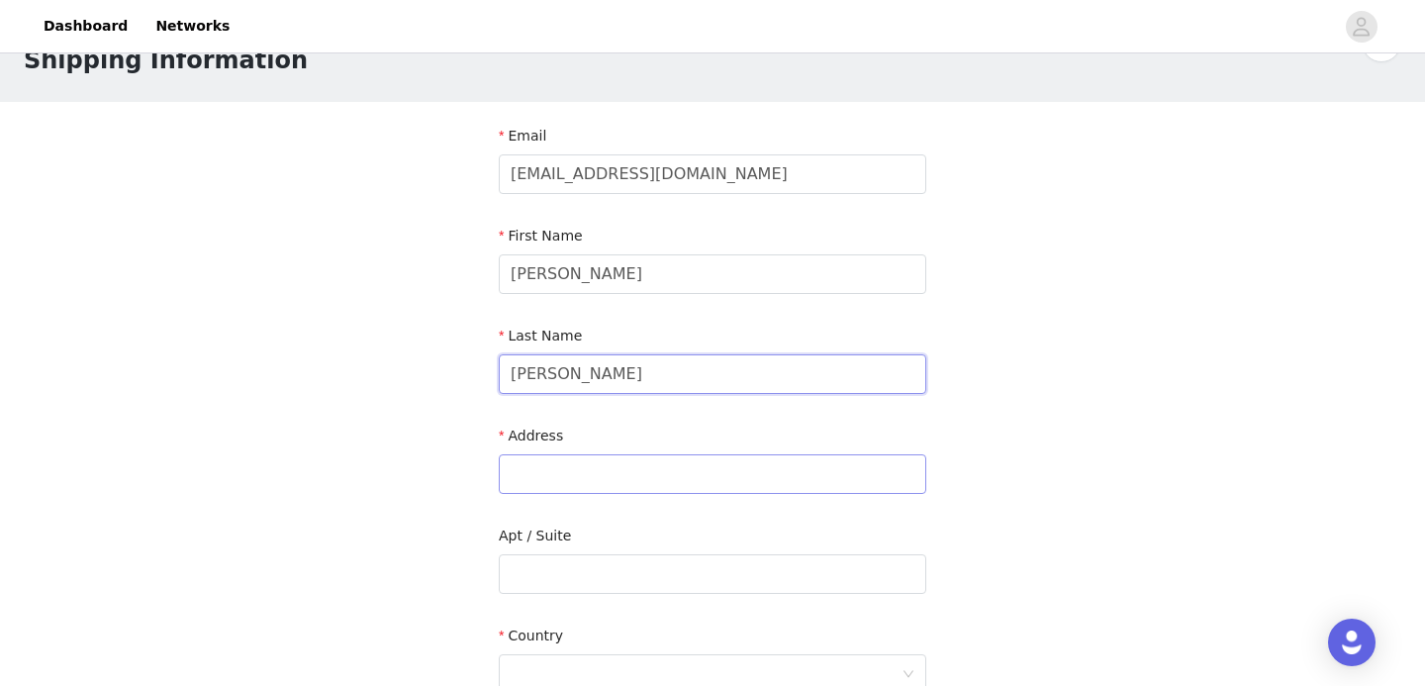
type input "[PERSON_NAME]"
click at [546, 484] on input "text" at bounding box center [712, 474] width 427 height 40
click at [568, 476] on input "Unit 149" at bounding box center [712, 474] width 427 height 40
click at [563, 475] on input "Unit 149" at bounding box center [712, 474] width 427 height 40
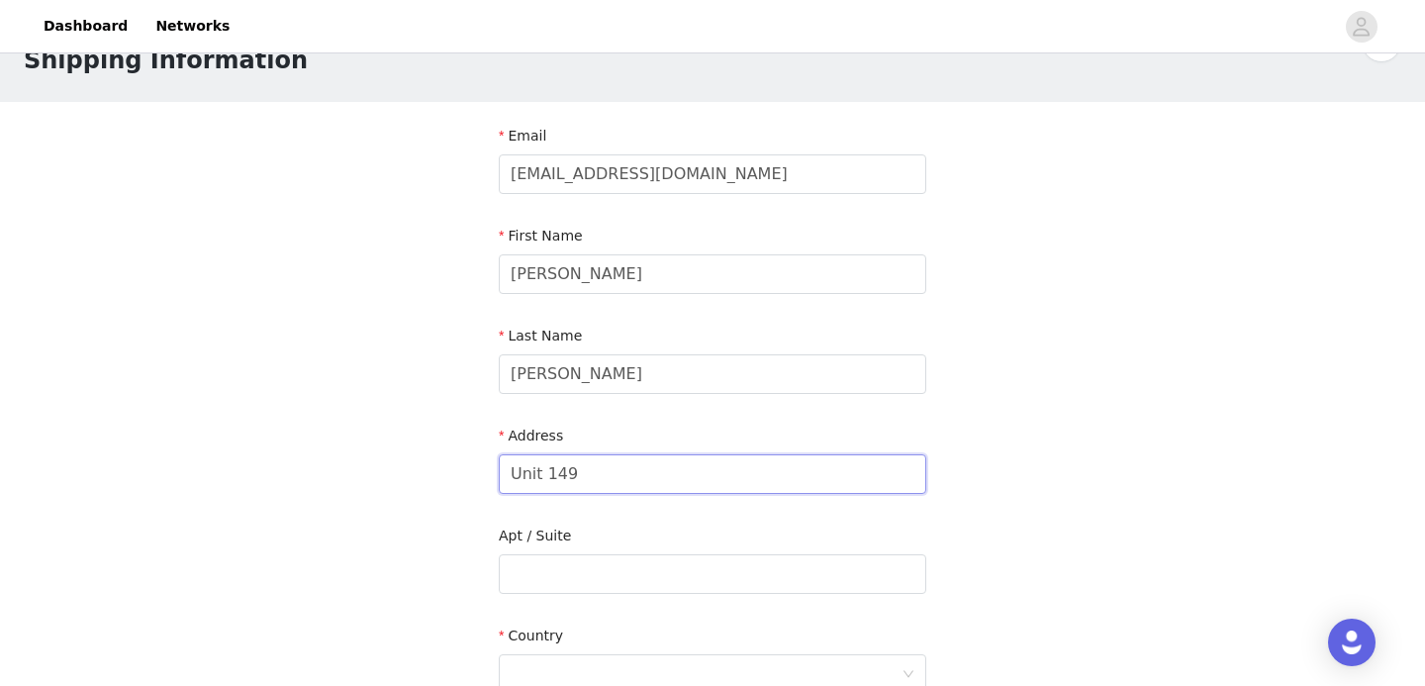
click at [563, 475] on input "Unit 149" at bounding box center [712, 474] width 427 height 40
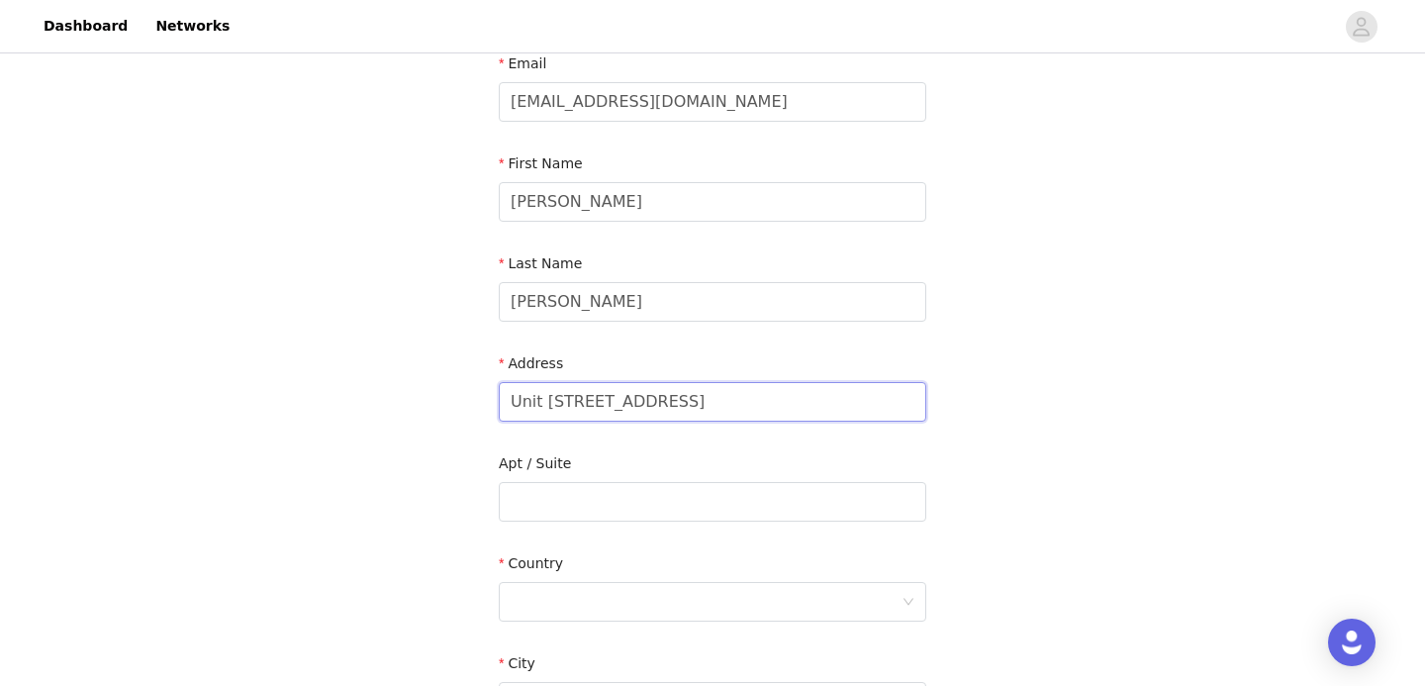
scroll to position [135, 0]
type input "Unit [STREET_ADDRESS]"
click at [560, 595] on div at bounding box center [706, 598] width 391 height 38
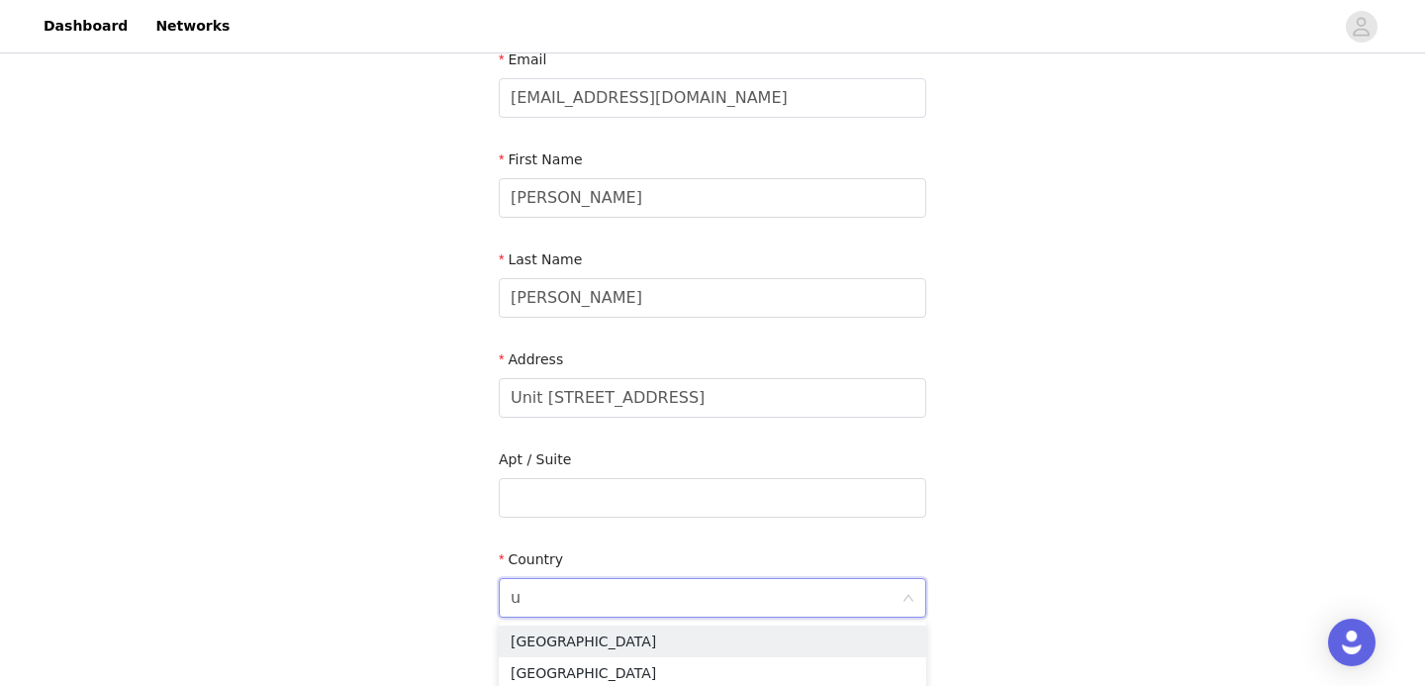
type input "un"
click at [534, 673] on li "[GEOGRAPHIC_DATA]" at bounding box center [712, 673] width 427 height 32
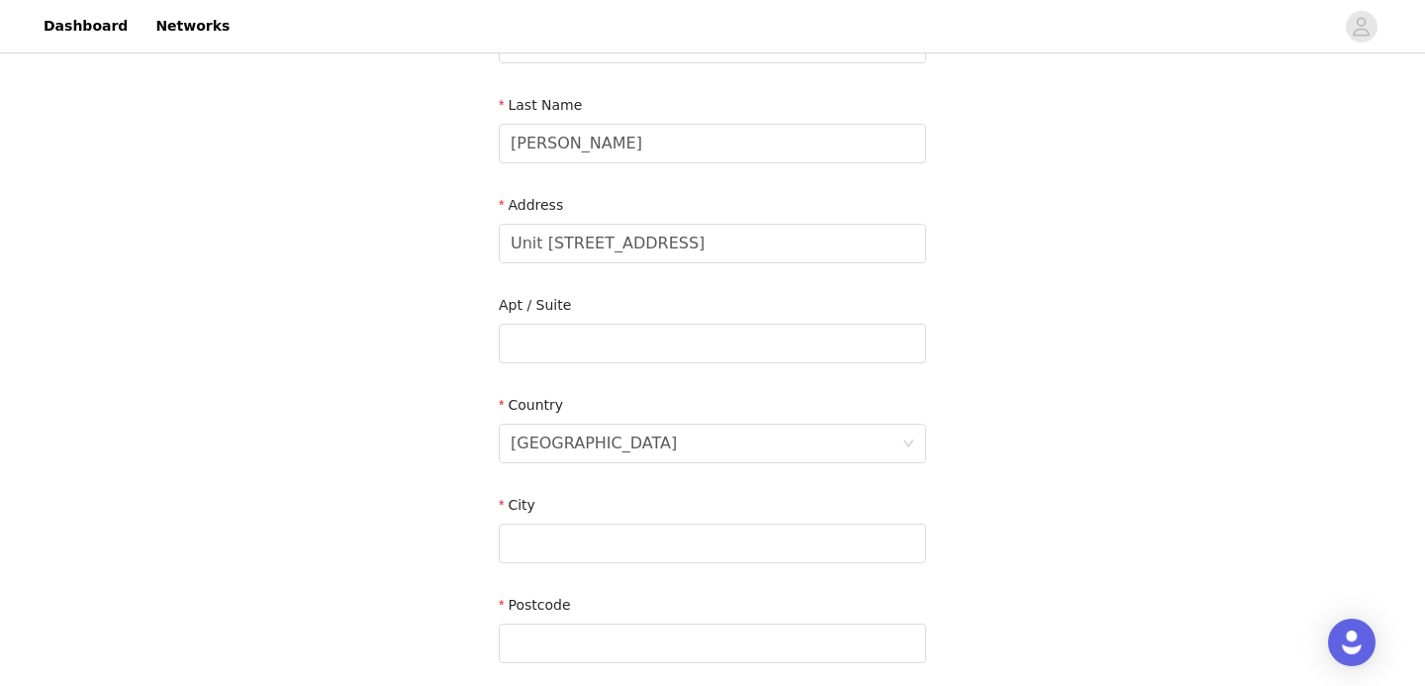
scroll to position [291, 0]
click at [568, 538] on input "text" at bounding box center [712, 541] width 427 height 40
type input "[GEOGRAPHIC_DATA]"
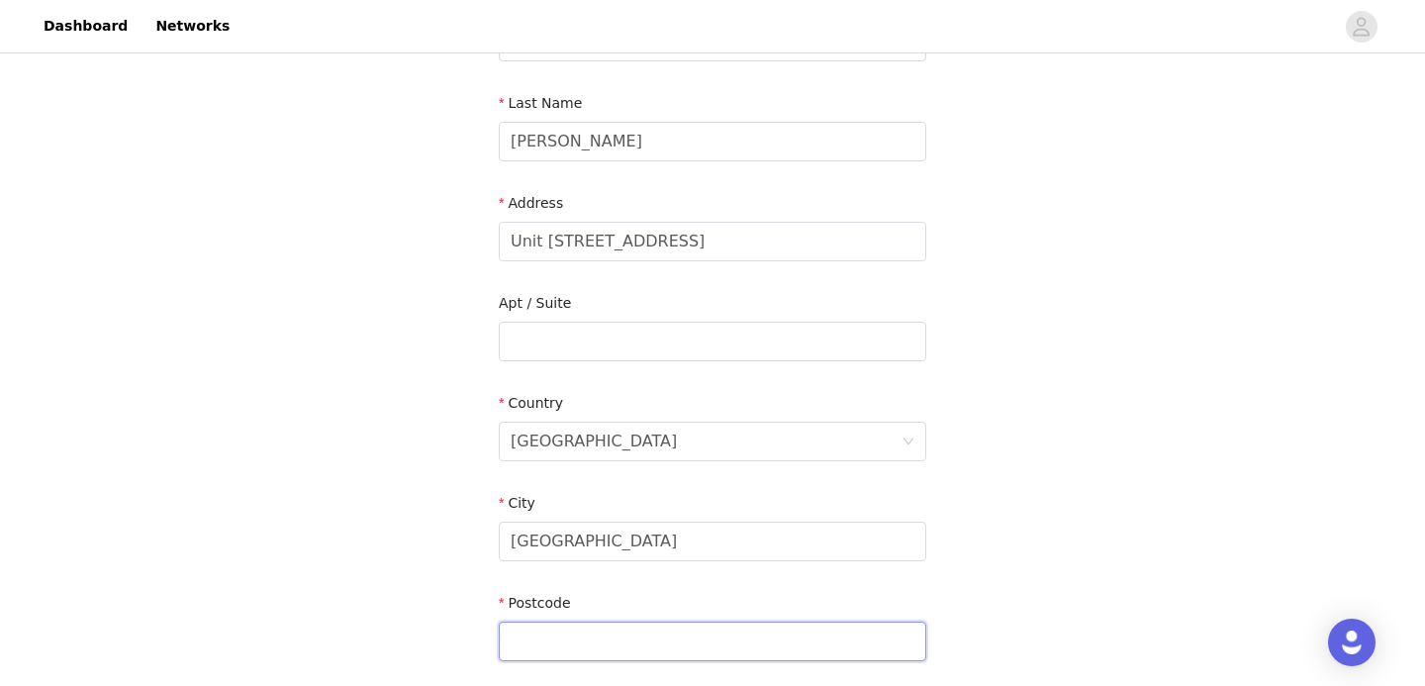
click at [590, 638] on input "text" at bounding box center [712, 641] width 427 height 40
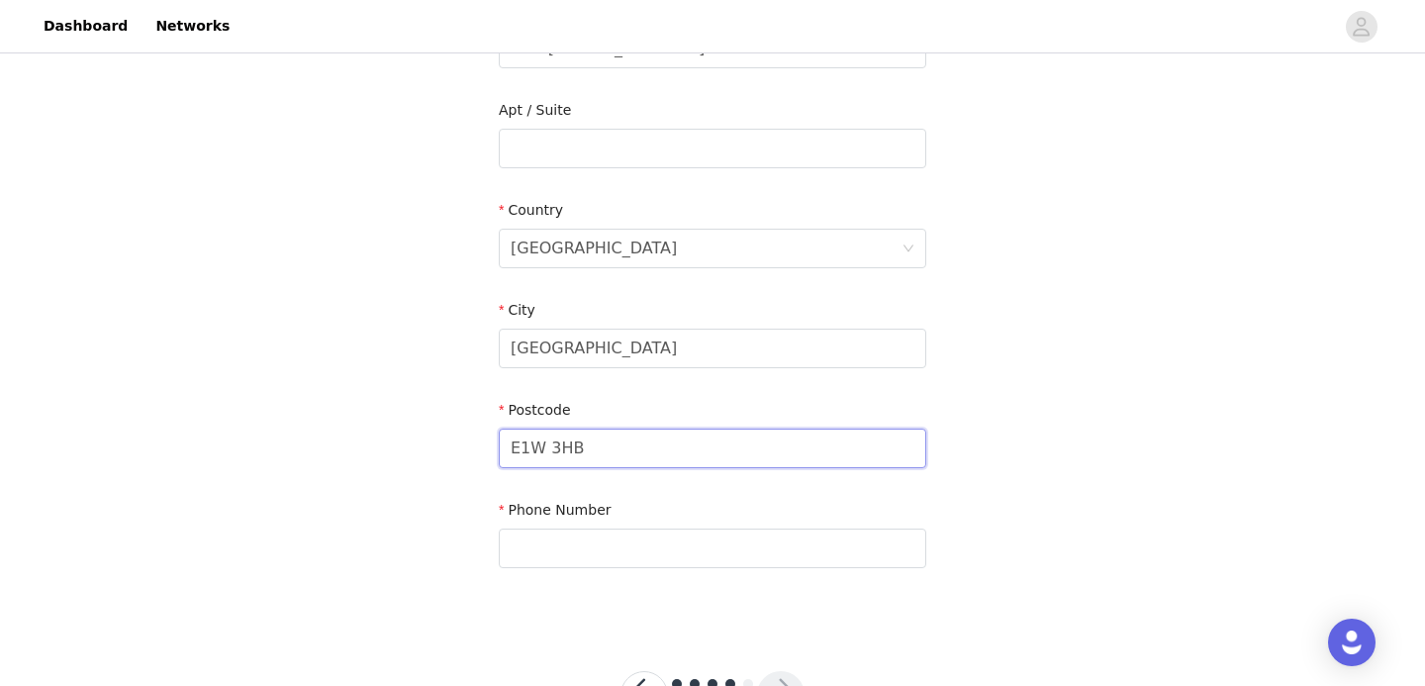
scroll to position [487, 0]
type input "E1W 3HB"
click at [613, 533] on input "text" at bounding box center [712, 545] width 427 height 40
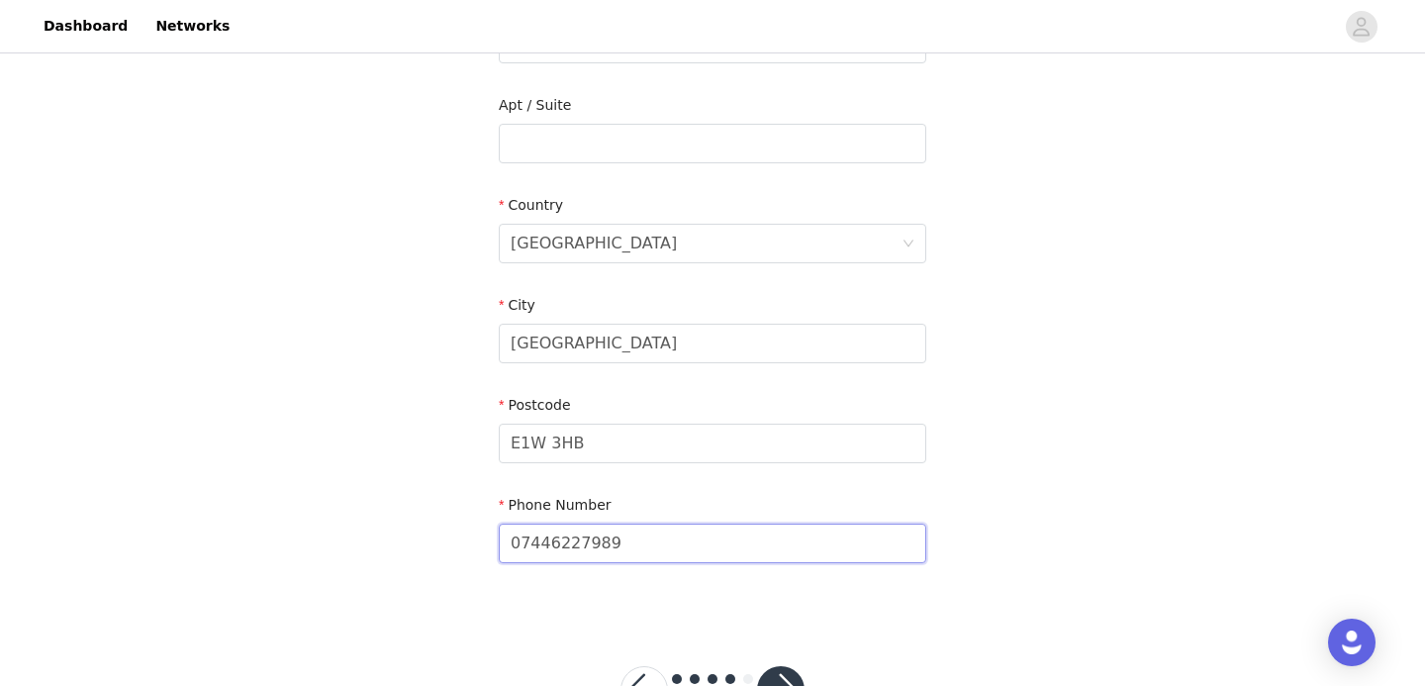
scroll to position [563, 0]
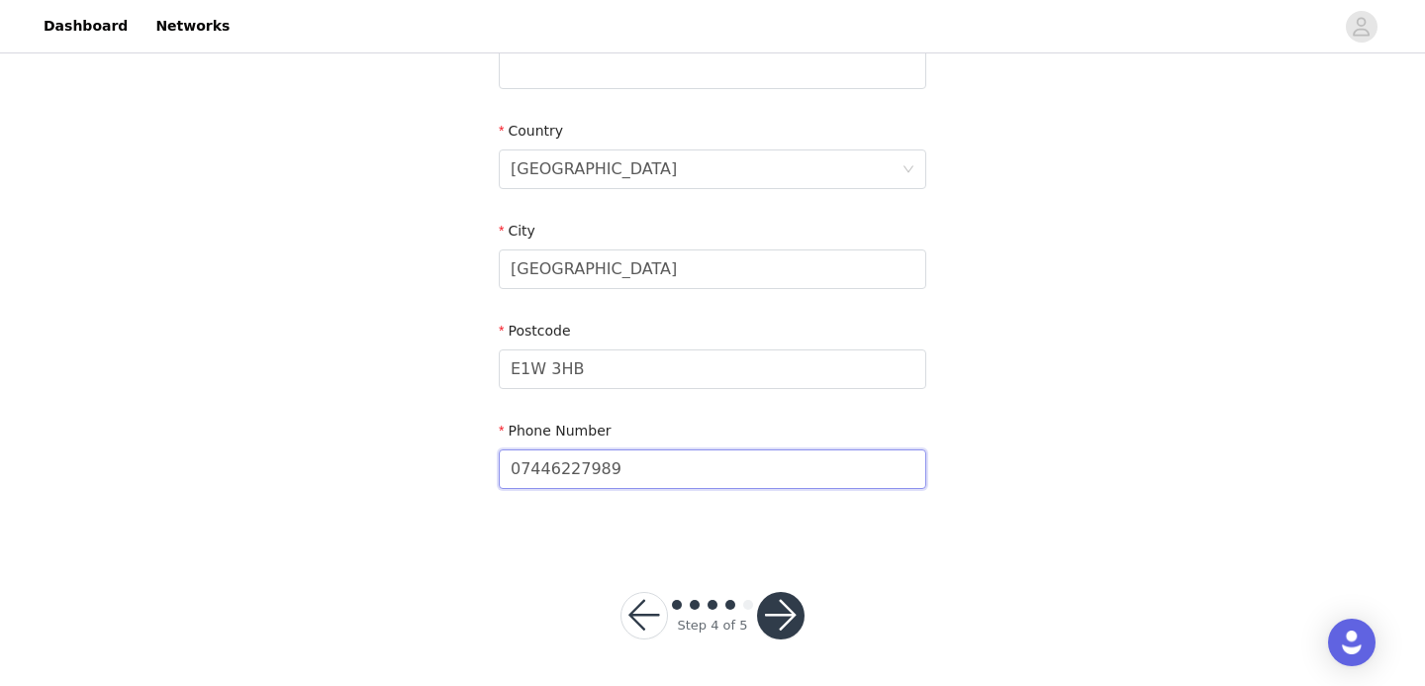
type input "07446227989"
click at [783, 620] on button "button" at bounding box center [780, 615] width 47 height 47
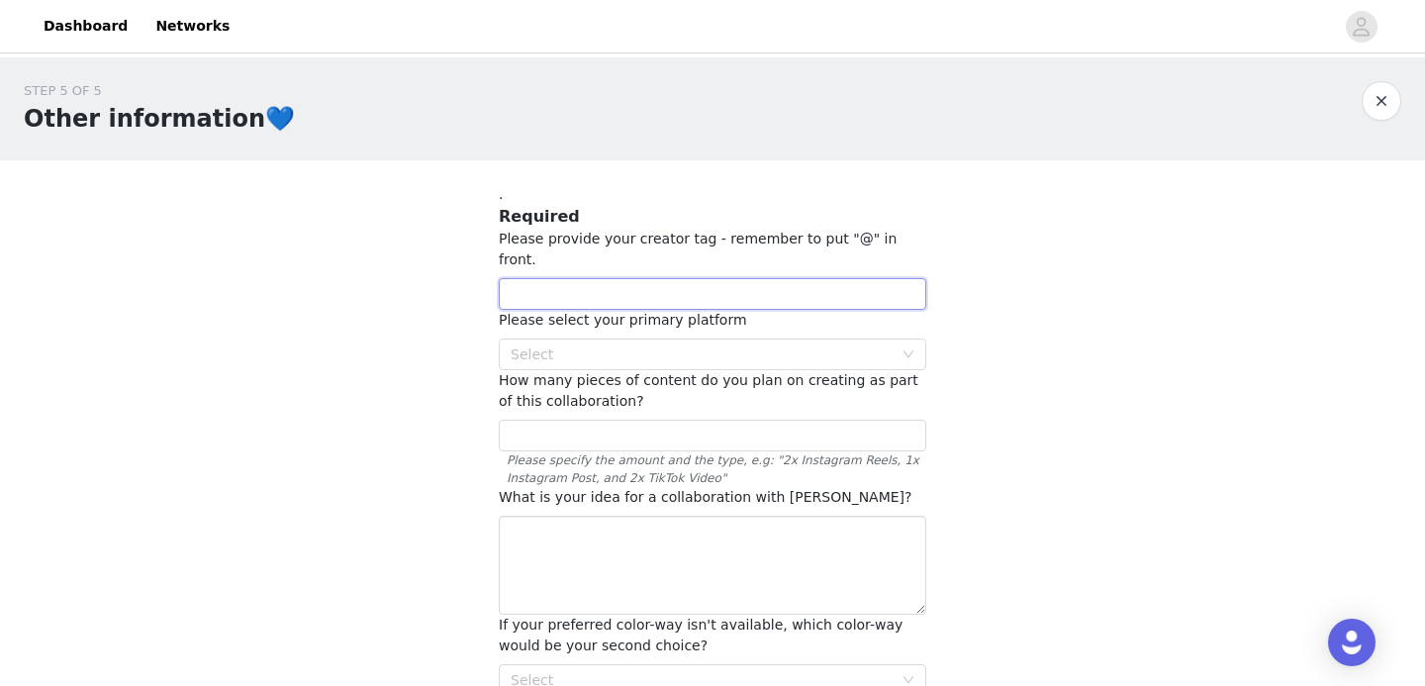
click at [713, 284] on input "text" at bounding box center [712, 294] width 427 height 32
click at [588, 344] on div "Select" at bounding box center [702, 354] width 382 height 20
type input "@fourpence"
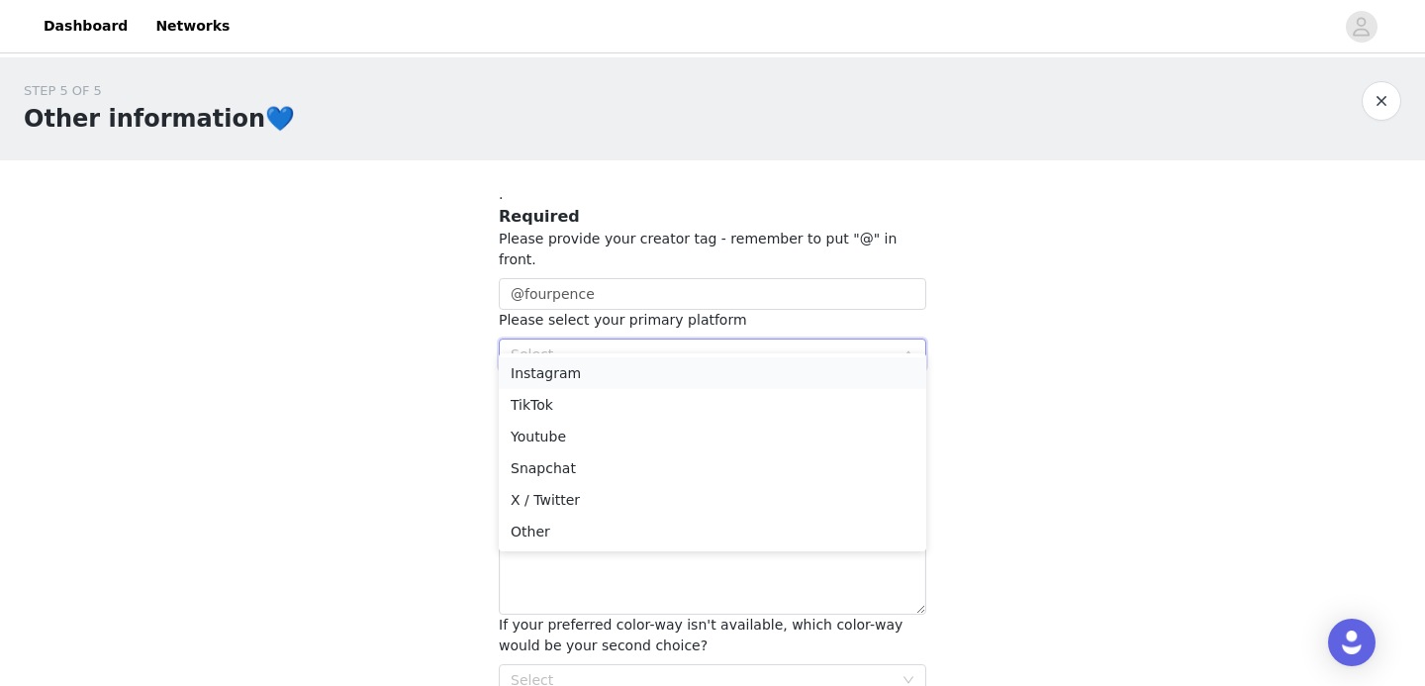
click at [555, 372] on li "Instagram" at bounding box center [712, 373] width 427 height 32
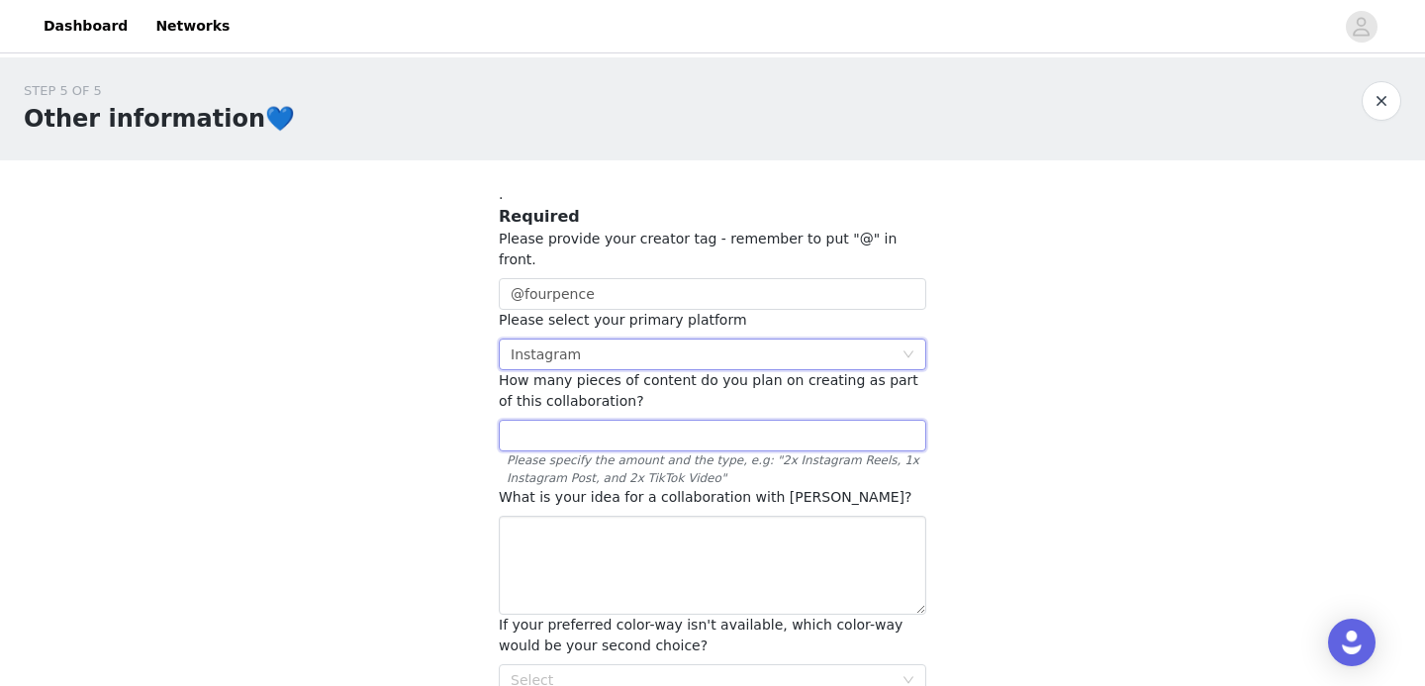
click at [606, 424] on input "text" at bounding box center [712, 436] width 427 height 32
click at [782, 420] on input "2x instagram reels, x1 instagram post, x2 tiktok Video" at bounding box center [712, 436] width 427 height 32
click at [663, 420] on input "2x instagram reels, x1 instagram post, x2 TikTok Video" at bounding box center [712, 436] width 427 height 32
click at [731, 420] on input "2x instagram reels, x1 Instagram post, x2 TikTok Video" at bounding box center [712, 436] width 427 height 32
click at [534, 420] on input "2x instagram reels, x1 Instagram Post, x2 TikTok Video" at bounding box center [712, 436] width 427 height 32
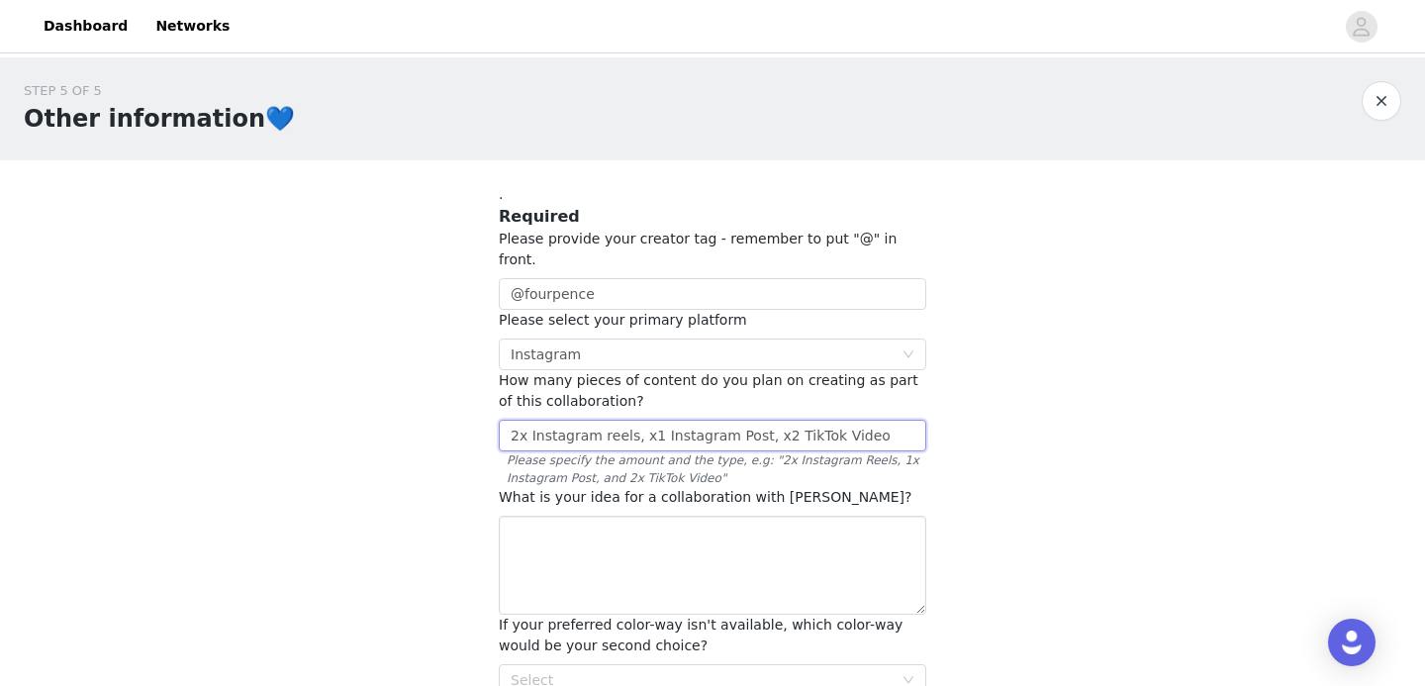
click at [602, 420] on input "2x Instagram reels, x1 Instagram Post, x2 TikTok Video" at bounding box center [712, 436] width 427 height 32
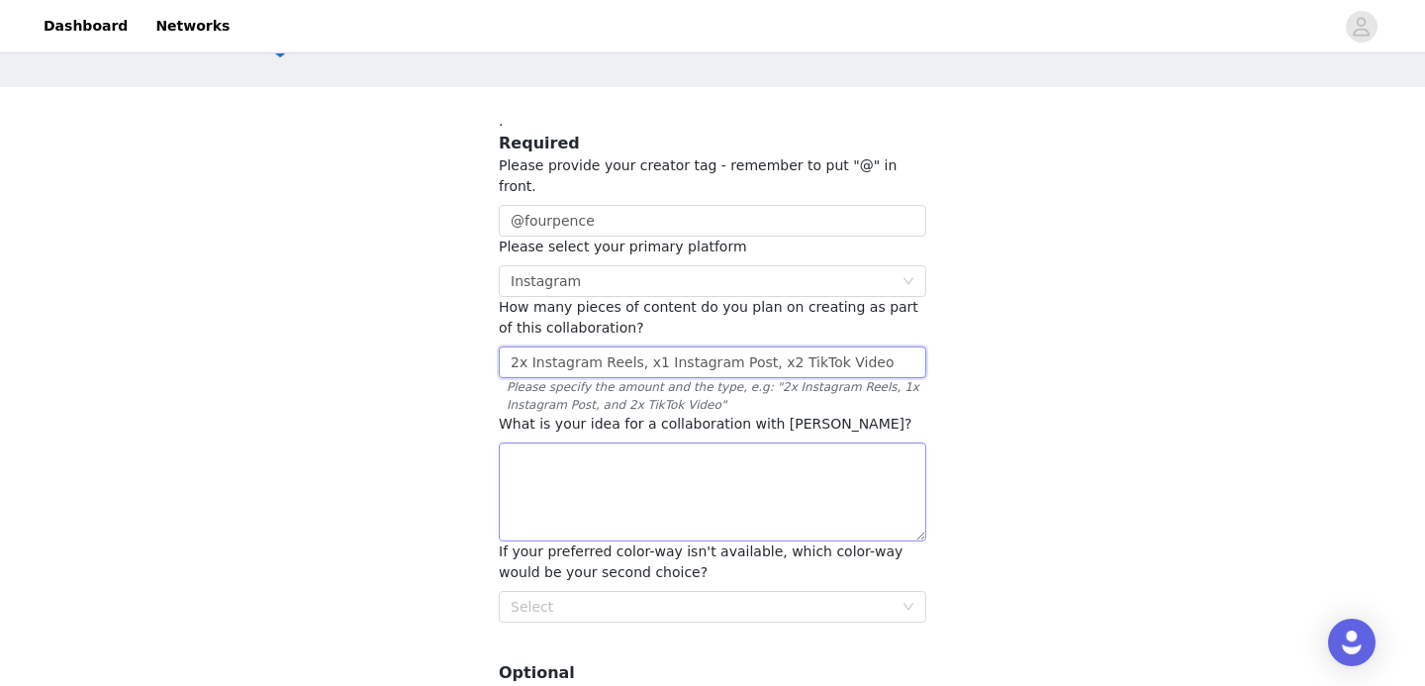
scroll to position [72, 0]
type input "2x Instagram Reels, x1 Instagram Post, x2 TikTok Video"
click at [585, 476] on textarea at bounding box center [712, 492] width 427 height 99
paste textarea "Hey, I hope this message finds you well!! I wanted to ask if you ever work on a…"
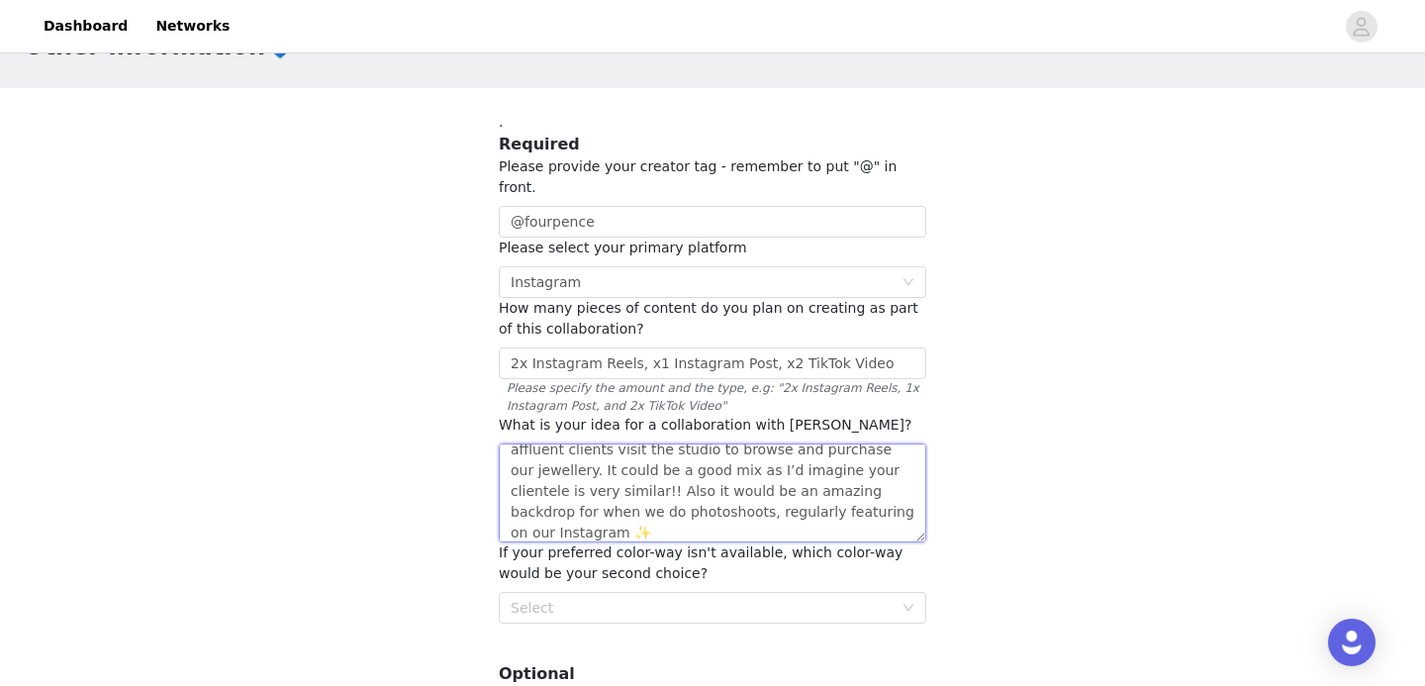
scroll to position [0, 0]
click at [782, 480] on textarea "Hey, I hope this message finds you well!! I wanted to ask if you ever work on a…" at bounding box center [712, 492] width 427 height 99
drag, startPoint x: 742, startPoint y: 462, endPoint x: 772, endPoint y: 438, distance: 38.0
click at [772, 443] on textarea "Hey, I hope this message finds you well!! I wanted to ask if you ever work on a…" at bounding box center [712, 492] width 427 height 99
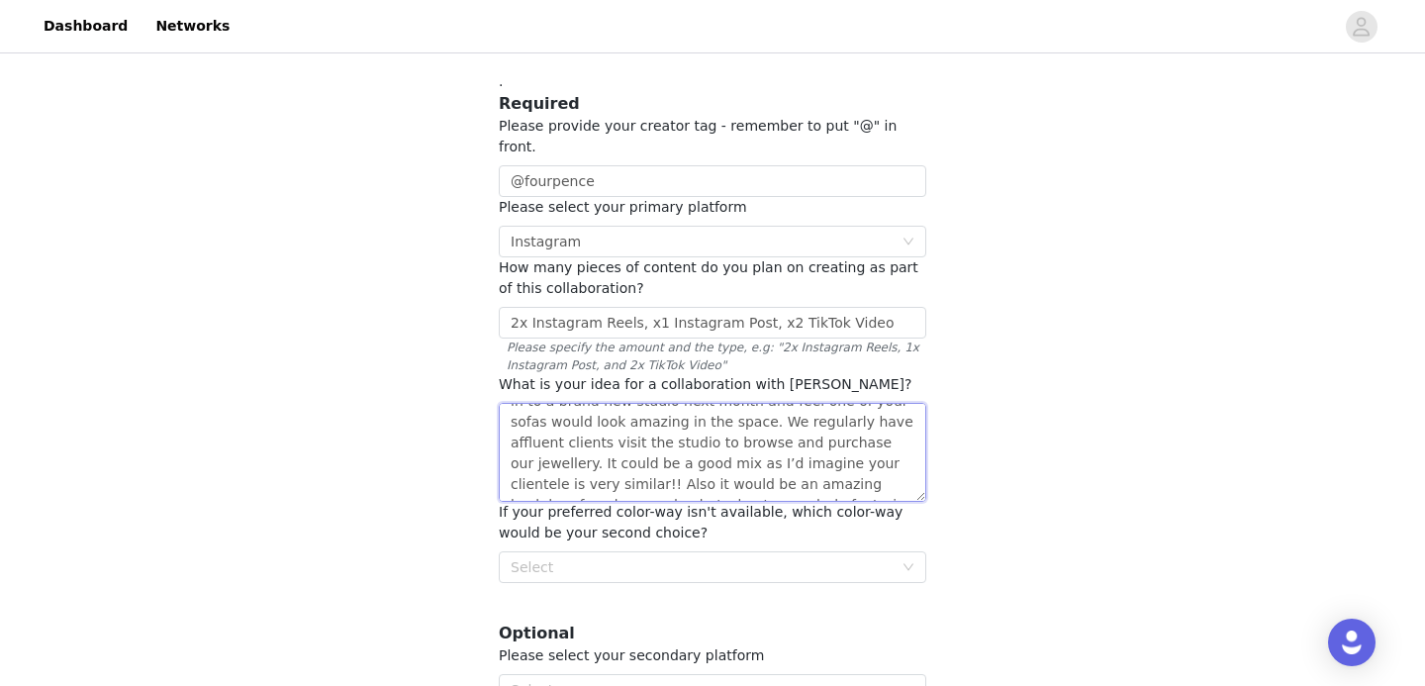
scroll to position [57, 0]
click at [896, 429] on textarea "Hey, I hope this message finds you well!! We’re moving in to a brand new studio…" at bounding box center [712, 452] width 427 height 99
click at [886, 426] on textarea "Hey, I hope this message finds you well!! We’re moving in to a brand new studio…" at bounding box center [712, 452] width 427 height 99
click at [775, 403] on textarea "Hey, I hope this message finds you well!! We’re moving in to a brand new studio…" at bounding box center [712, 452] width 427 height 99
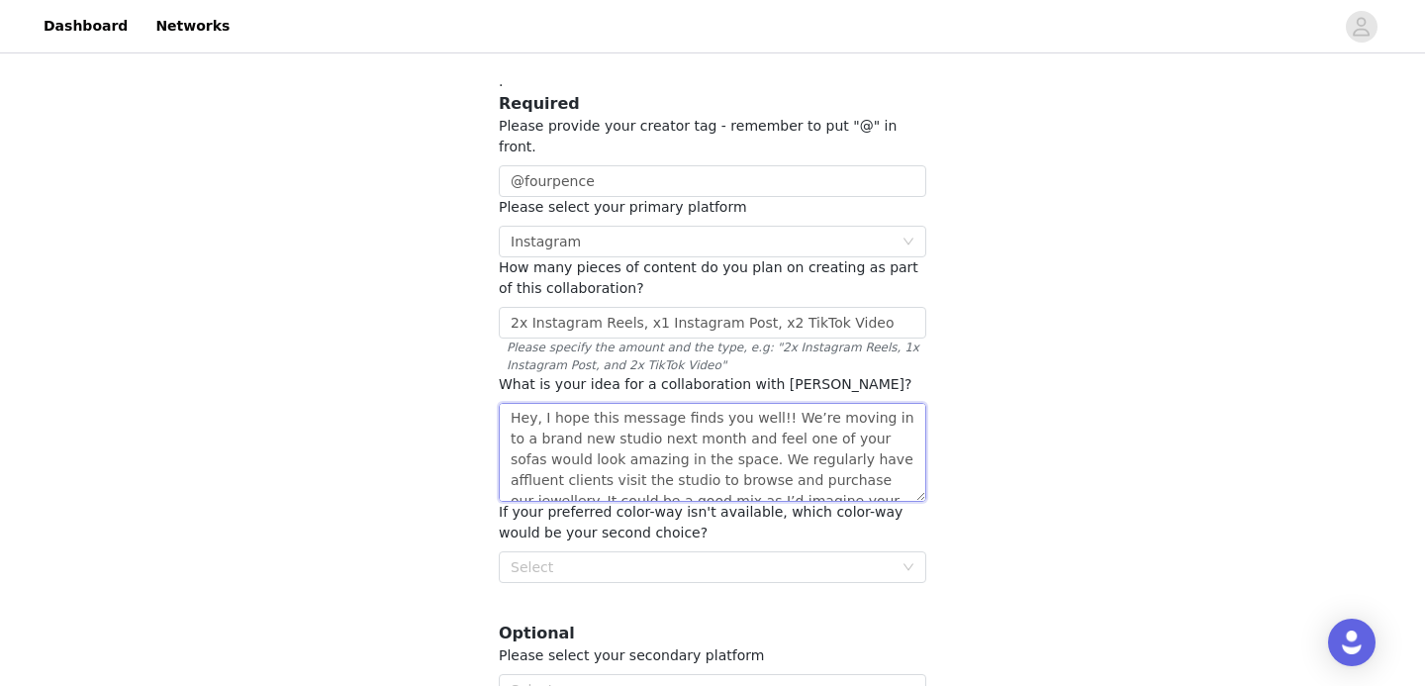
drag, startPoint x: 731, startPoint y: 401, endPoint x: 589, endPoint y: 403, distance: 142.5
click at [589, 403] on textarea "Hey, I hope this message finds you well!! We’re moving in to a brand new studio…" at bounding box center [712, 452] width 427 height 99
click at [698, 428] on textarea "Hey, I hope you're well!! We’re moving in to a brand new studio next month and …" at bounding box center [712, 452] width 427 height 99
click at [775, 420] on textarea "Hey, I hope you're well!! We’re moving in to a brand new studio next month and …" at bounding box center [712, 452] width 427 height 99
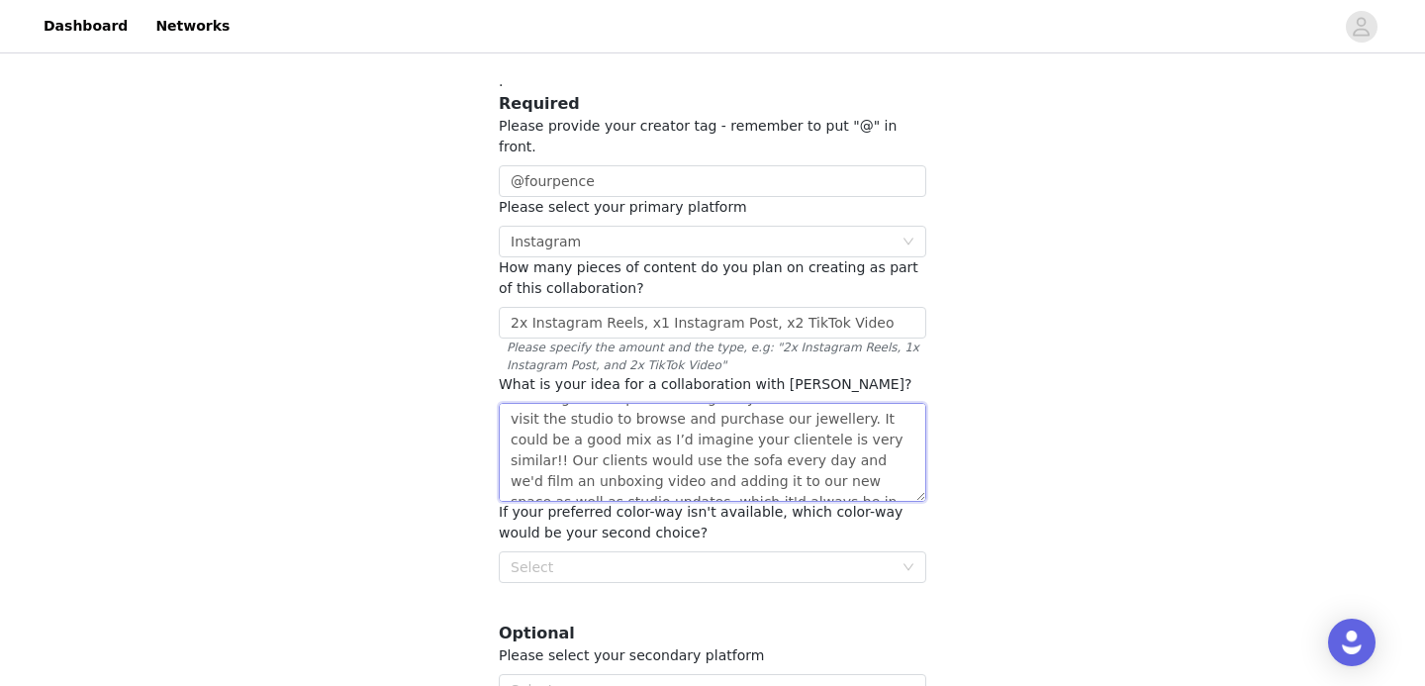
click at [837, 443] on textarea "Hey, I hope you're well!! We’re moving in to a brand new studio next month and …" at bounding box center [712, 452] width 427 height 99
click at [866, 437] on textarea "Hey, I hope you're well!! We’re moving in to a brand new studio next month and …" at bounding box center [712, 452] width 427 height 99
click at [735, 429] on textarea "Hey, I hope you're well!! We’re moving in to a brand new studio next month and …" at bounding box center [712, 452] width 427 height 99
drag, startPoint x: 848, startPoint y: 426, endPoint x: 634, endPoint y: 445, distance: 214.5
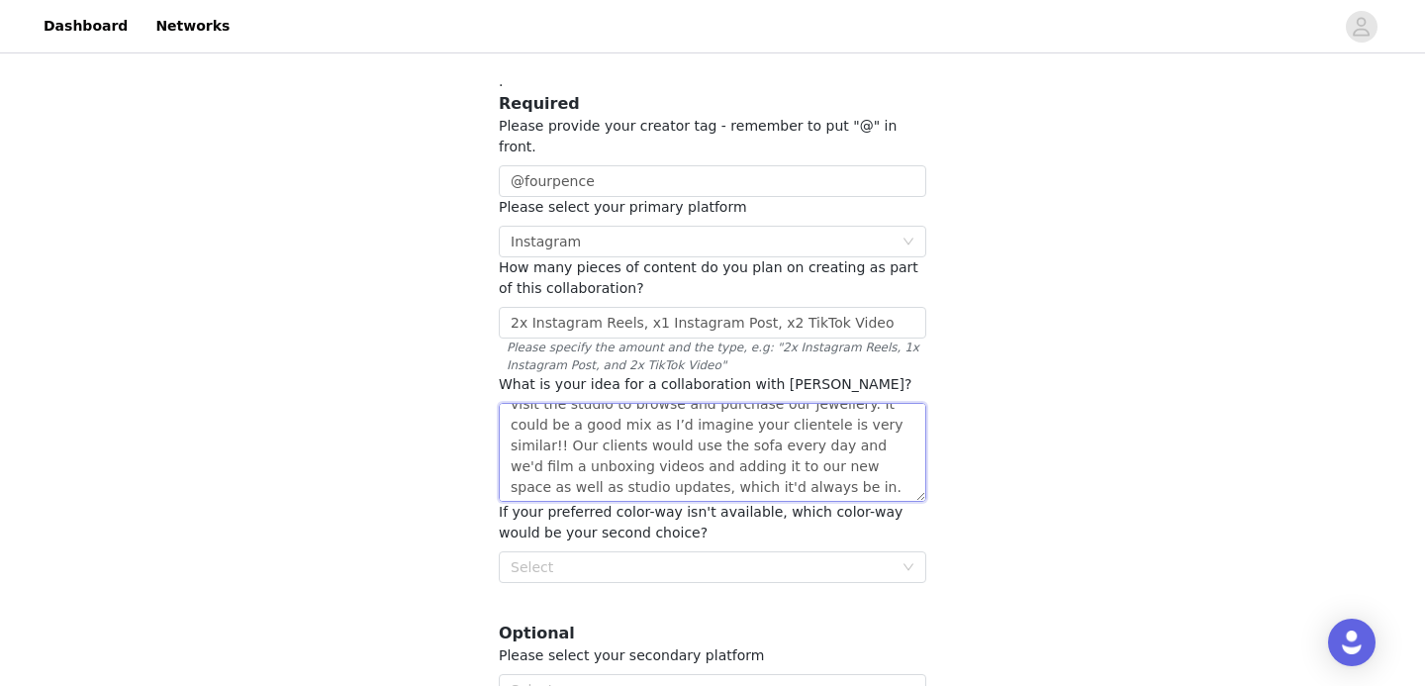
click at [634, 445] on textarea "Hey, I hope you're well!! We’re moving in to a brand new studio next month and …" at bounding box center [712, 452] width 427 height 99
drag, startPoint x: 802, startPoint y: 446, endPoint x: 764, endPoint y: 447, distance: 38.6
click at [764, 447] on textarea "Hey, I hope you're well!! We’re moving in to a brand new studio next month and …" at bounding box center [712, 452] width 427 height 99
click at [810, 448] on textarea "Hey, I hope you're well!! We’re moving in to a brand new studio next month and …" at bounding box center [712, 452] width 427 height 99
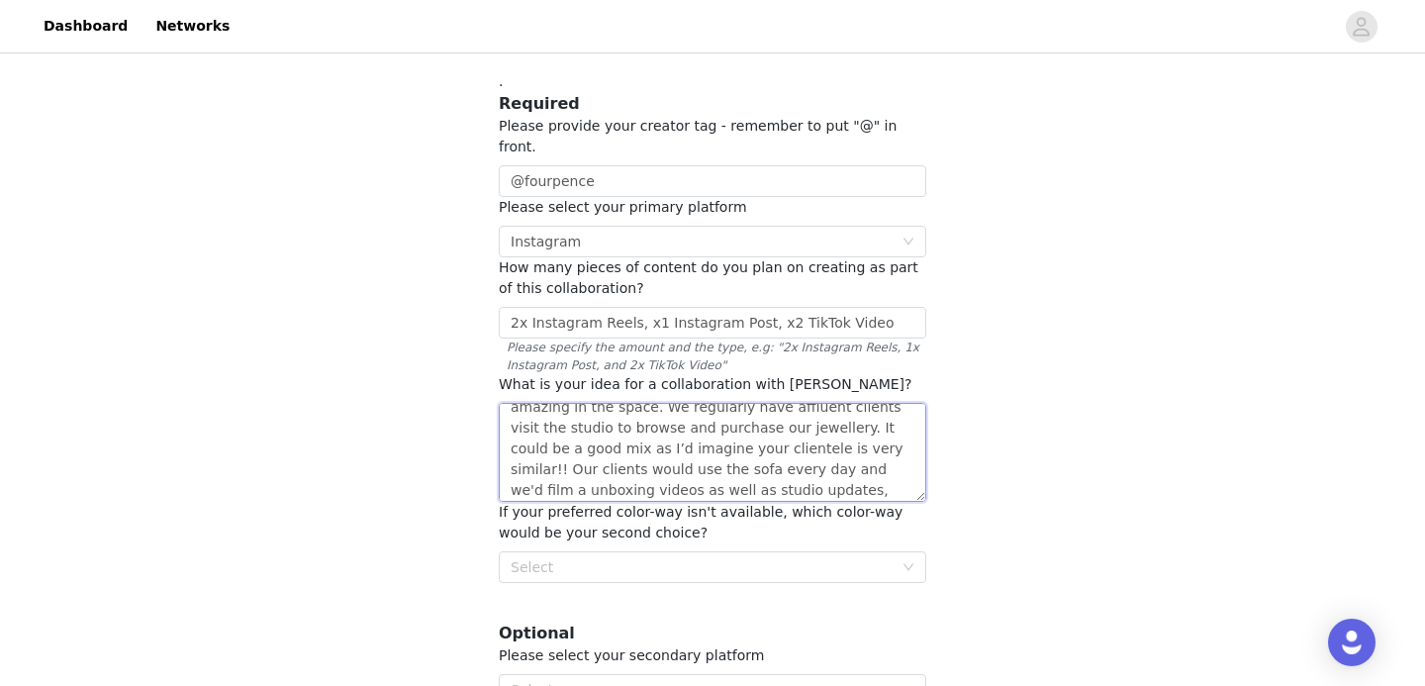
scroll to position [56, 0]
click at [705, 424] on textarea "Hey, I hope you're well!! We’re moving in to a brand new studio next month and …" at bounding box center [712, 452] width 427 height 99
click at [734, 427] on textarea "Hey, I hope you're well!! We’re moving in to a brand new studio next month and …" at bounding box center [712, 452] width 427 height 99
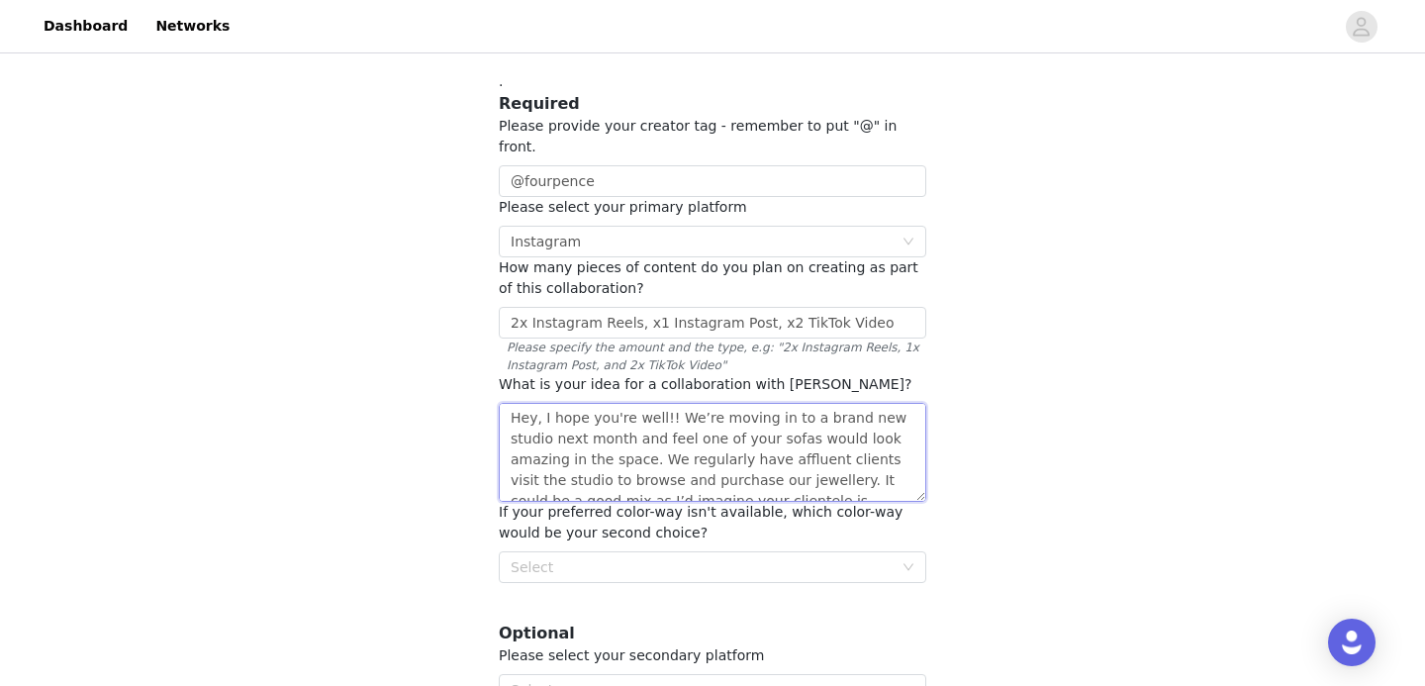
drag, startPoint x: 585, startPoint y: 463, endPoint x: 495, endPoint y: 461, distance: 90.1
click at [495, 461] on section ". Required Please provide your creator tag - remember to put "@" in front. @fou…" at bounding box center [712, 428] width 475 height 763
click at [724, 454] on textarea "Hey, I hope you're well!! We’re moving in to a brand new studio next month and …" at bounding box center [712, 452] width 427 height 99
click at [561, 443] on textarea "Hey, I hope you're well!! We’re moving in to a brand new studio next month and …" at bounding box center [712, 452] width 427 height 99
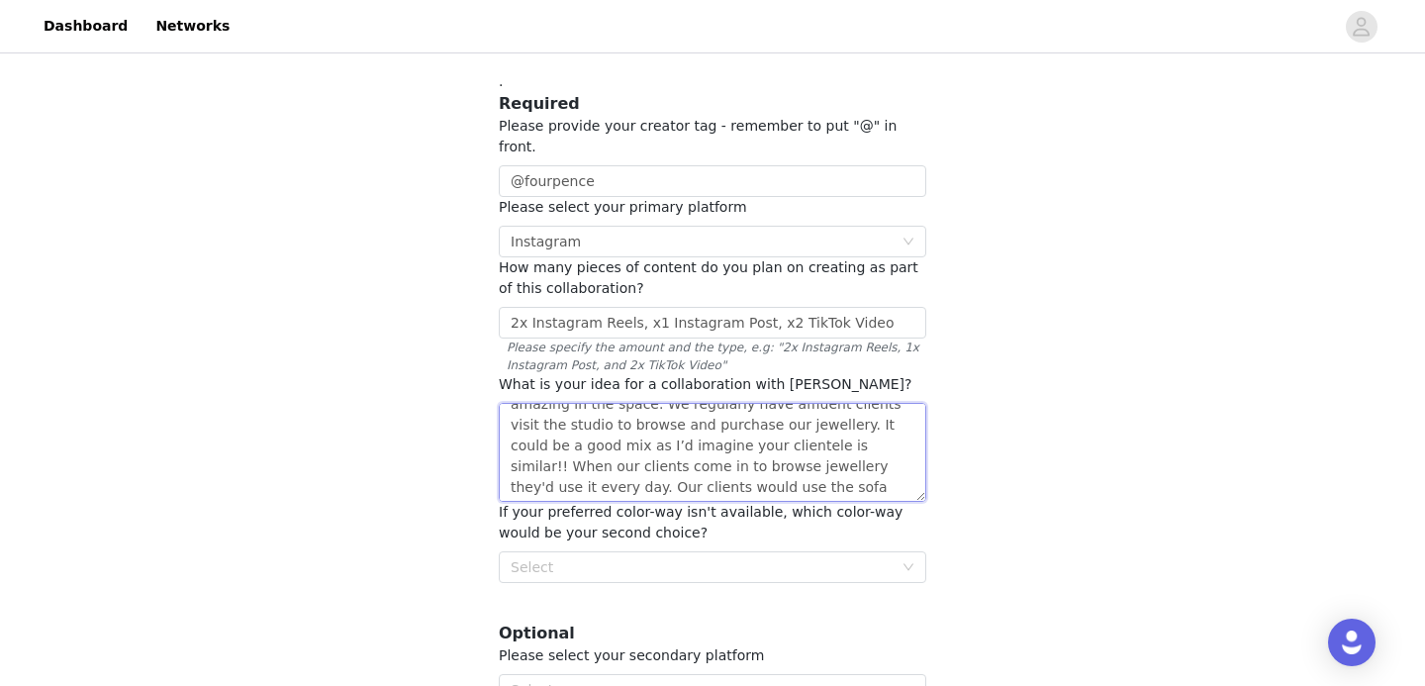
click at [561, 443] on textarea "Hey, I hope you're well!! We’re moving in to a brand new studio next month and …" at bounding box center [712, 452] width 427 height 99
drag, startPoint x: 822, startPoint y: 446, endPoint x: 748, endPoint y: 449, distance: 74.3
click at [748, 449] on textarea "Hey, I hope you're well!! We’re moving in to a brand new studio next month and …" at bounding box center [712, 452] width 427 height 99
click at [841, 457] on textarea "Hey, I hope you're well!! We’re moving in to a brand new studio next month and …" at bounding box center [712, 452] width 427 height 99
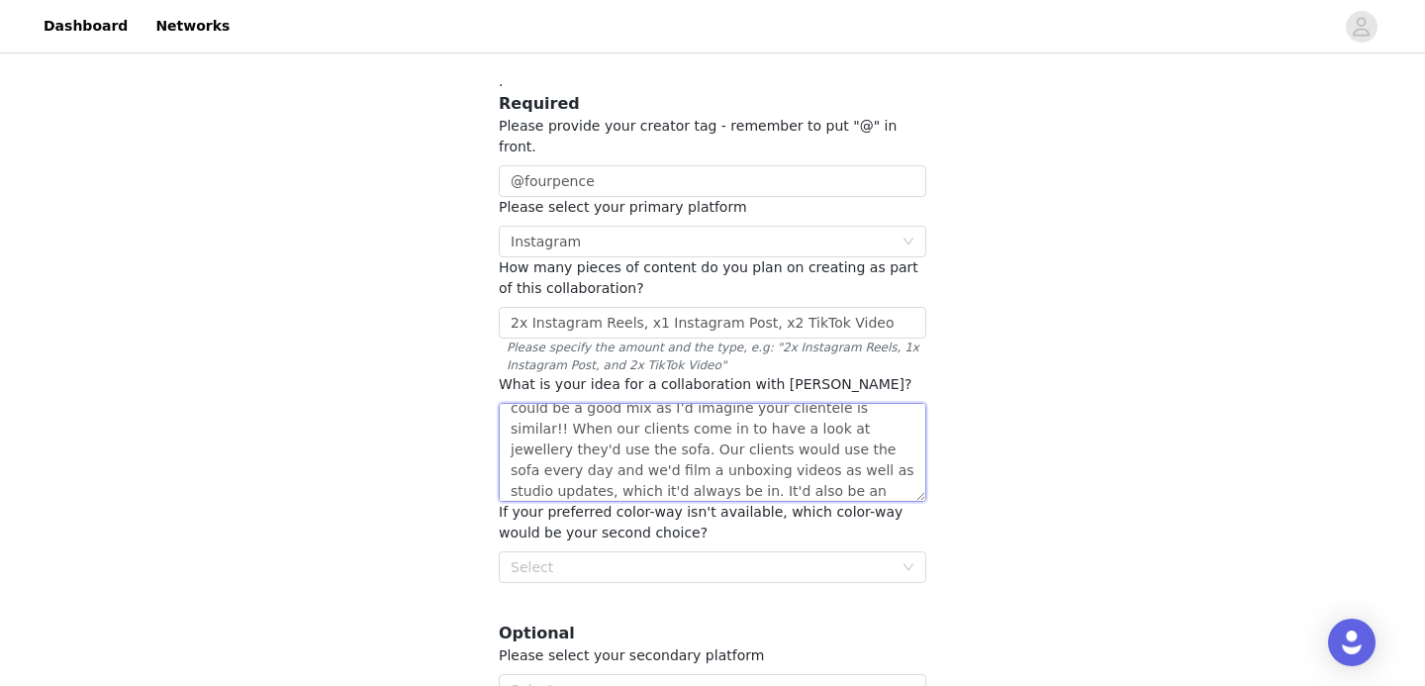
click at [732, 409] on textarea "Hey, I hope you're well!! We’re moving in to a brand new studio next month and …" at bounding box center [712, 452] width 427 height 99
click at [830, 406] on textarea "Hey, I hope you're well!! We’re moving in to a brand new studio next month and …" at bounding box center [712, 452] width 427 height 99
click at [758, 403] on textarea "Hey, I hope you're well!! We’re moving in to a brand new studio next month and …" at bounding box center [712, 452] width 427 height 99
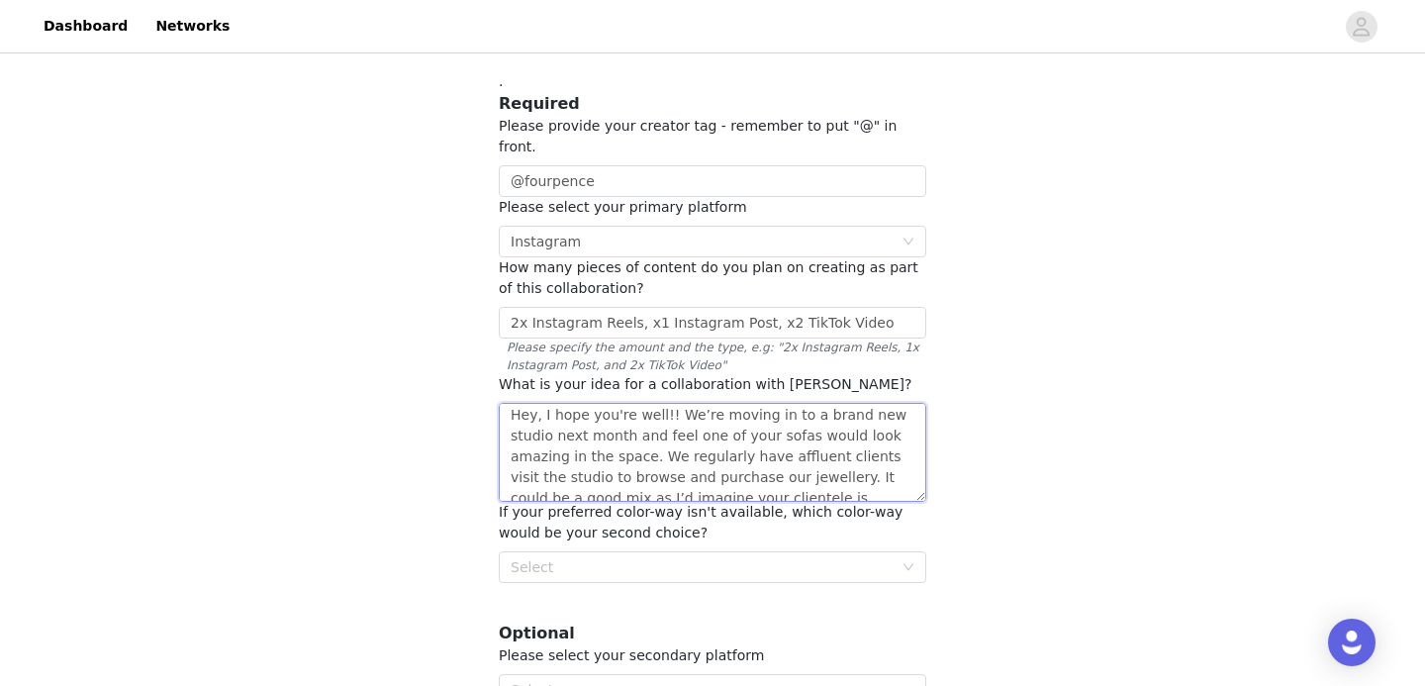
click at [758, 403] on textarea "Hey, I hope you're well!! We’re moving in to a brand new studio next month and …" at bounding box center [712, 452] width 427 height 99
click at [618, 443] on textarea "Hey, I hope you're well!! We’re moving to a brand new studio next month and fee…" at bounding box center [712, 452] width 427 height 99
click at [809, 450] on textarea "Hey, I hope you're well!! We’re moving to a brand new studio next month and fee…" at bounding box center [712, 452] width 427 height 99
click at [754, 442] on textarea "Hey, I hope you're well!! We’re moving to a brand new studio next month and fee…" at bounding box center [712, 452] width 427 height 99
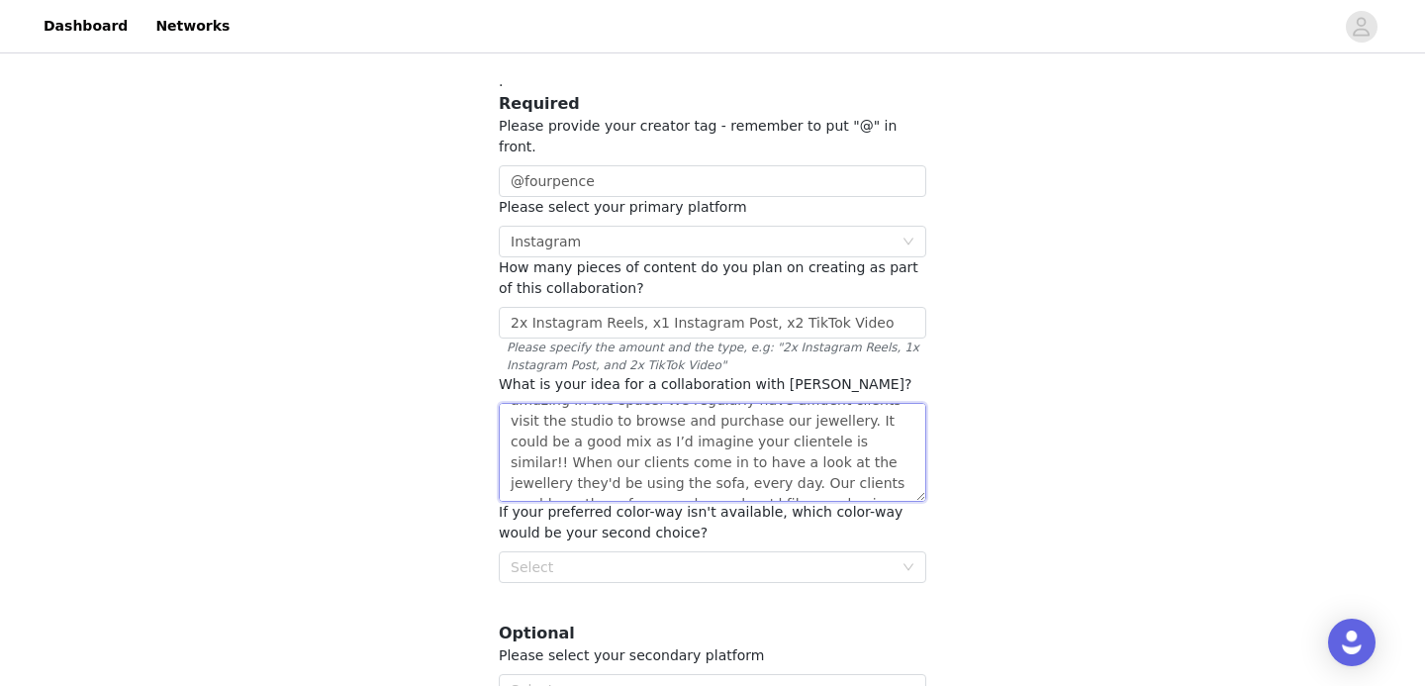
click at [754, 442] on textarea "Hey, I hope you're well!! We’re moving to a brand new studio next month and fee…" at bounding box center [712, 452] width 427 height 99
drag, startPoint x: 887, startPoint y: 444, endPoint x: 815, endPoint y: 443, distance: 71.2
click at [815, 444] on textarea "Hey, I hope you're well!! We’re moving to a brand new studio next month and fee…" at bounding box center [712, 452] width 427 height 99
click at [860, 441] on textarea "Hey, I hope you're well!! We’re moving to a brand new studio next month and fee…" at bounding box center [712, 452] width 427 height 99
click at [627, 441] on textarea "Hey, I hope you're well!! We’re moving to a brand new studio next month and fee…" at bounding box center [712, 452] width 427 height 99
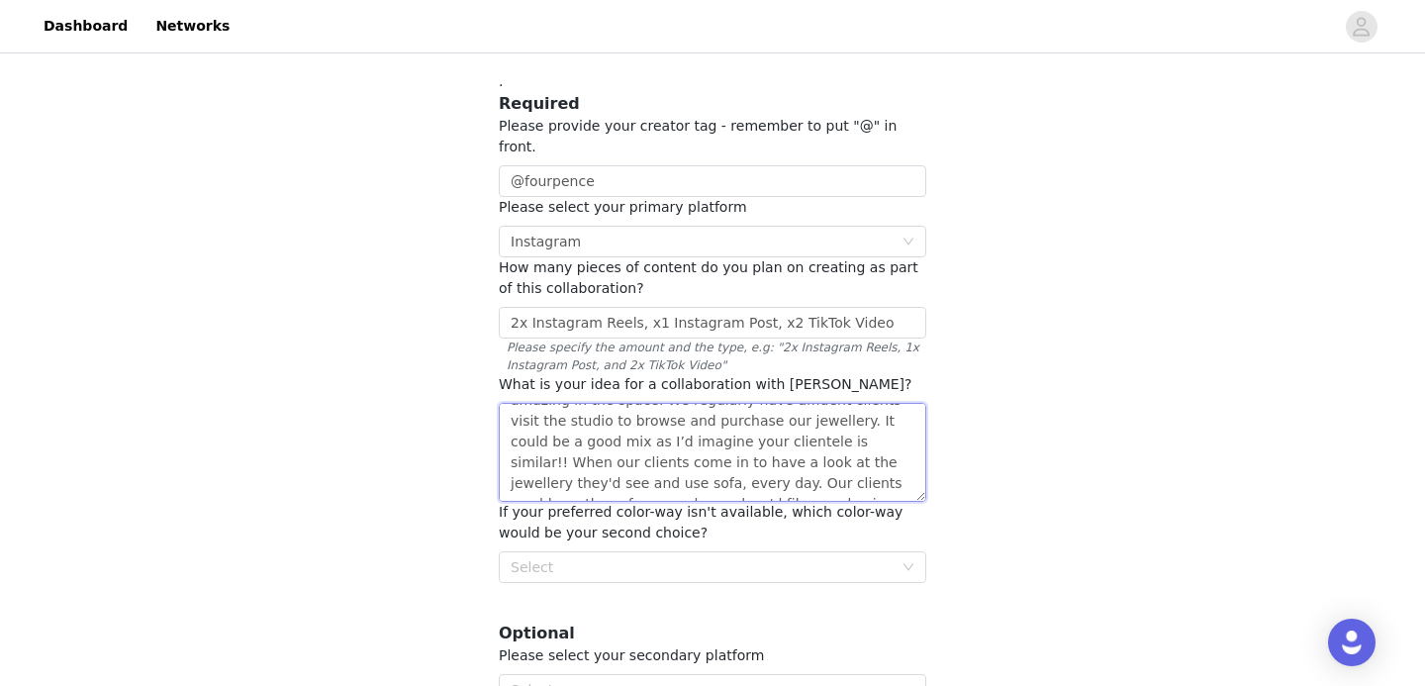
click at [627, 441] on textarea "Hey, I hope you're well!! We’re moving to a brand new studio next month and fee…" at bounding box center [712, 452] width 427 height 99
click at [690, 451] on textarea "Hey, I hope you're well!! We’re moving to a brand new studio next month and fee…" at bounding box center [712, 452] width 427 height 99
drag, startPoint x: 542, startPoint y: 411, endPoint x: 838, endPoint y: 402, distance: 296.0
click at [838, 403] on textarea "Hey, I hope you're well!! We’re moving to a brand new studio next month and fee…" at bounding box center [712, 452] width 427 height 99
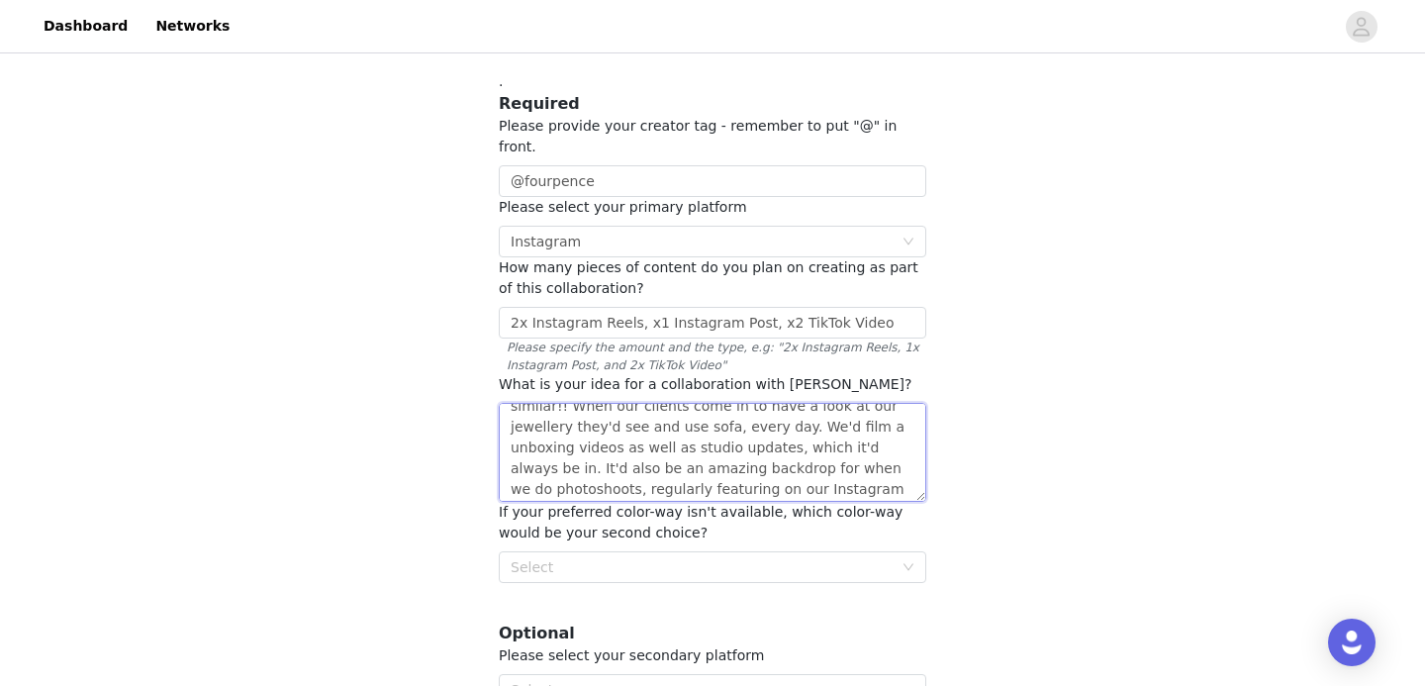
click at [608, 410] on textarea "Hey, I hope you're well!! We’re moving to a brand new studio next month and fee…" at bounding box center [712, 452] width 427 height 99
click at [722, 409] on textarea "Hey, I hope you're well!! We’re moving to a brand new studio next month and fee…" at bounding box center [712, 452] width 427 height 99
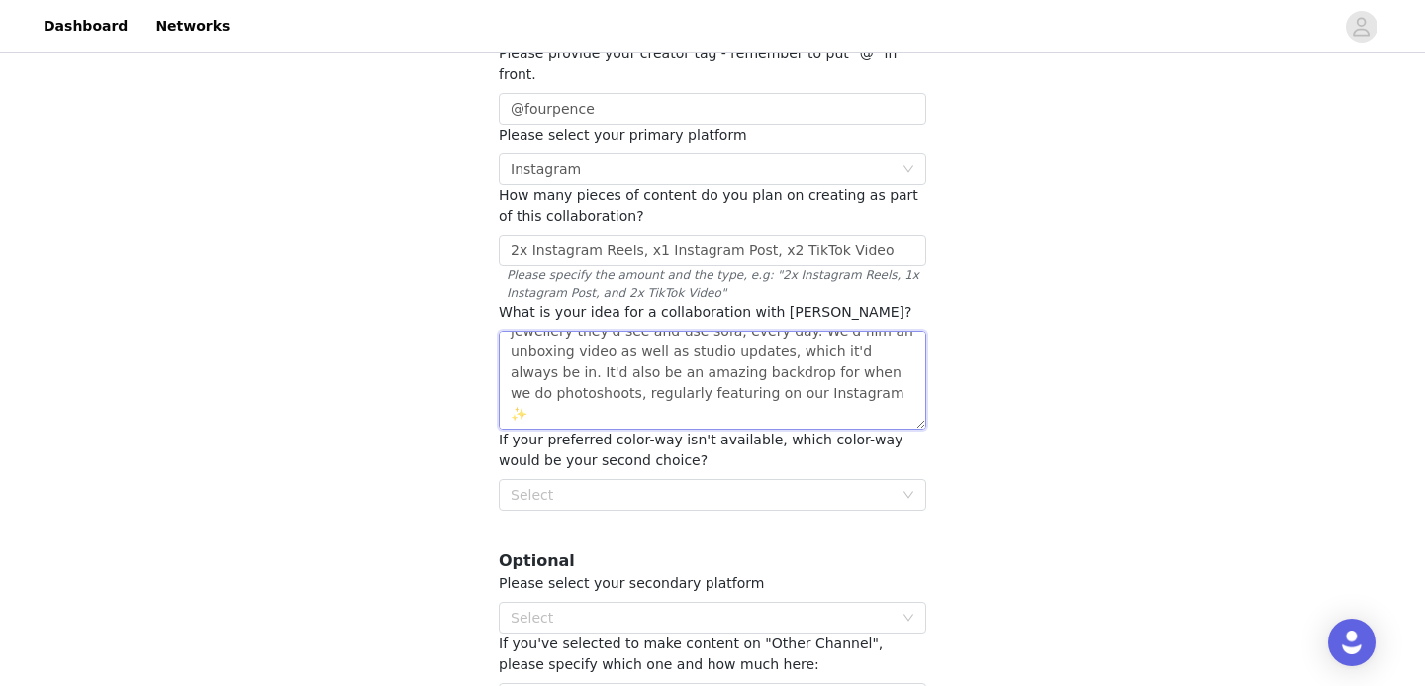
scroll to position [187, 0]
click at [644, 488] on section ". Required Please provide your creator tag - remember to put "@" in front. @fou…" at bounding box center [712, 354] width 475 height 763
click at [629, 483] on div "Select" at bounding box center [702, 493] width 382 height 20
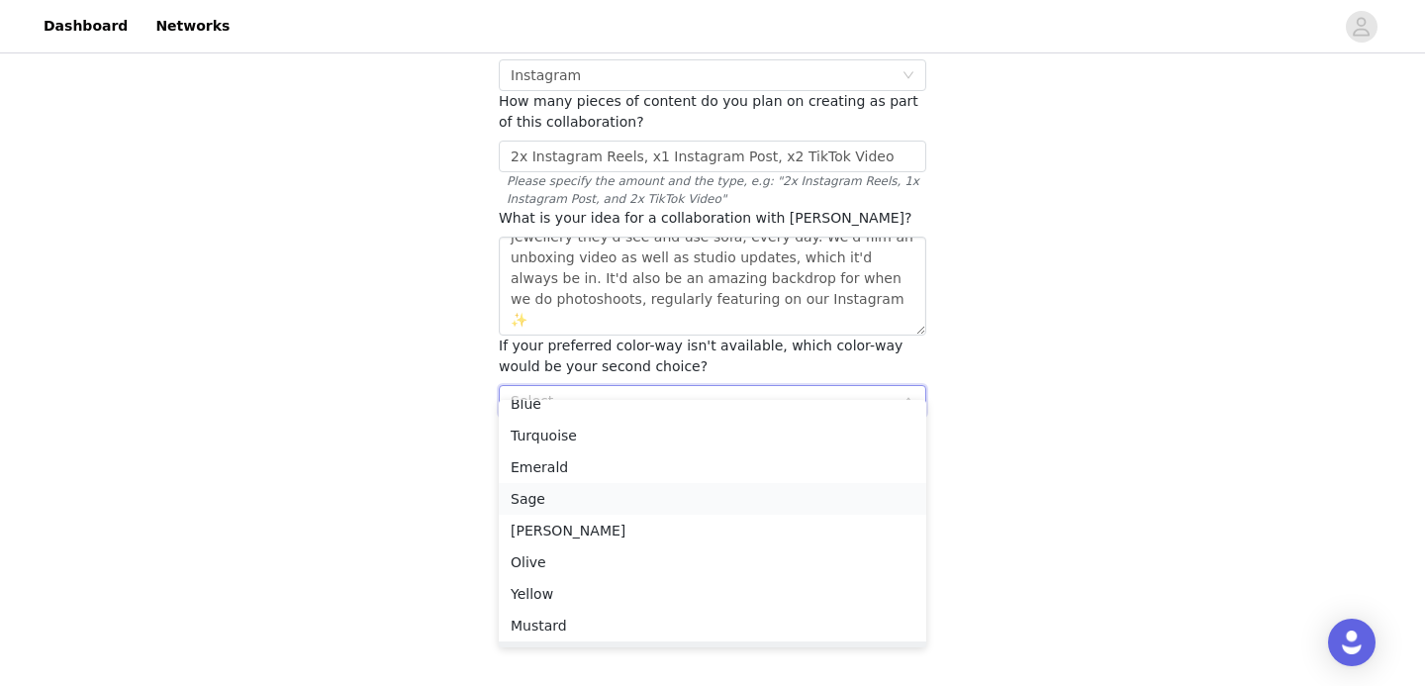
scroll to position [108, 0]
click at [544, 501] on li "Sage" at bounding box center [712, 502] width 427 height 32
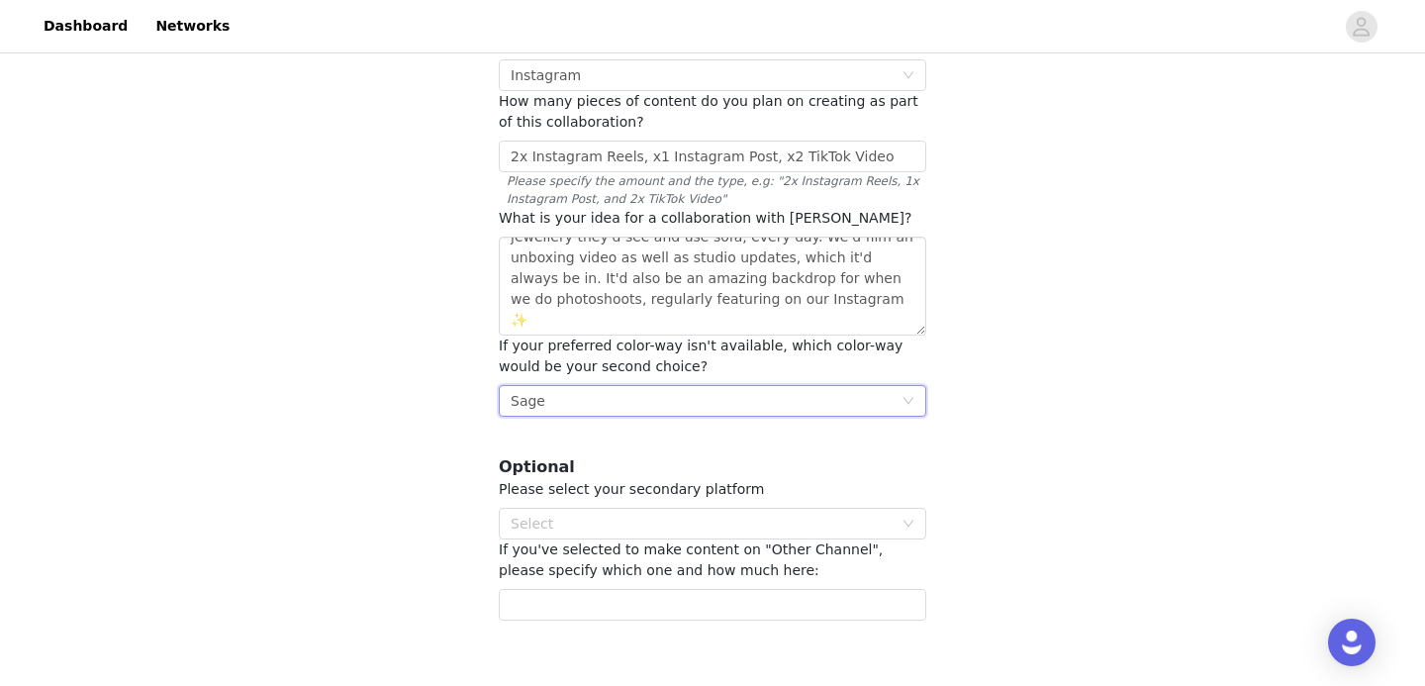
scroll to position [358, 0]
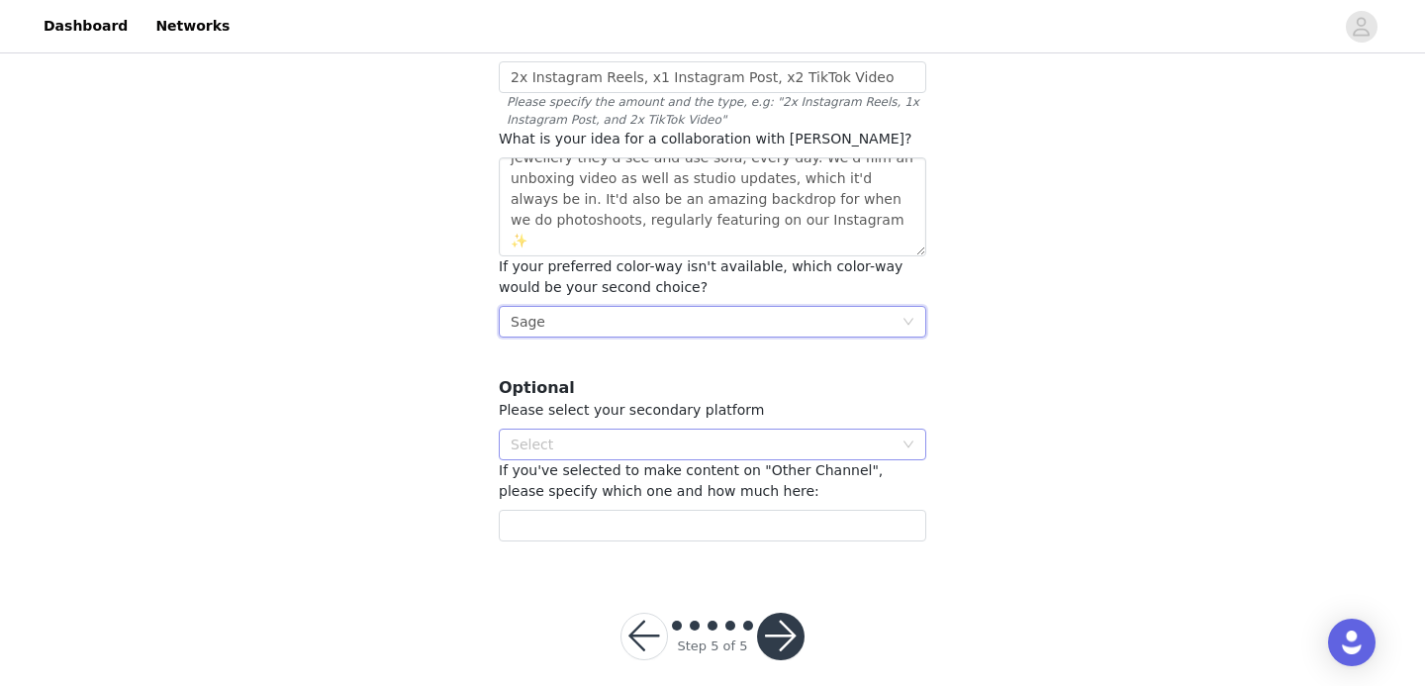
click at [556, 434] on div "Select" at bounding box center [702, 444] width 382 height 20
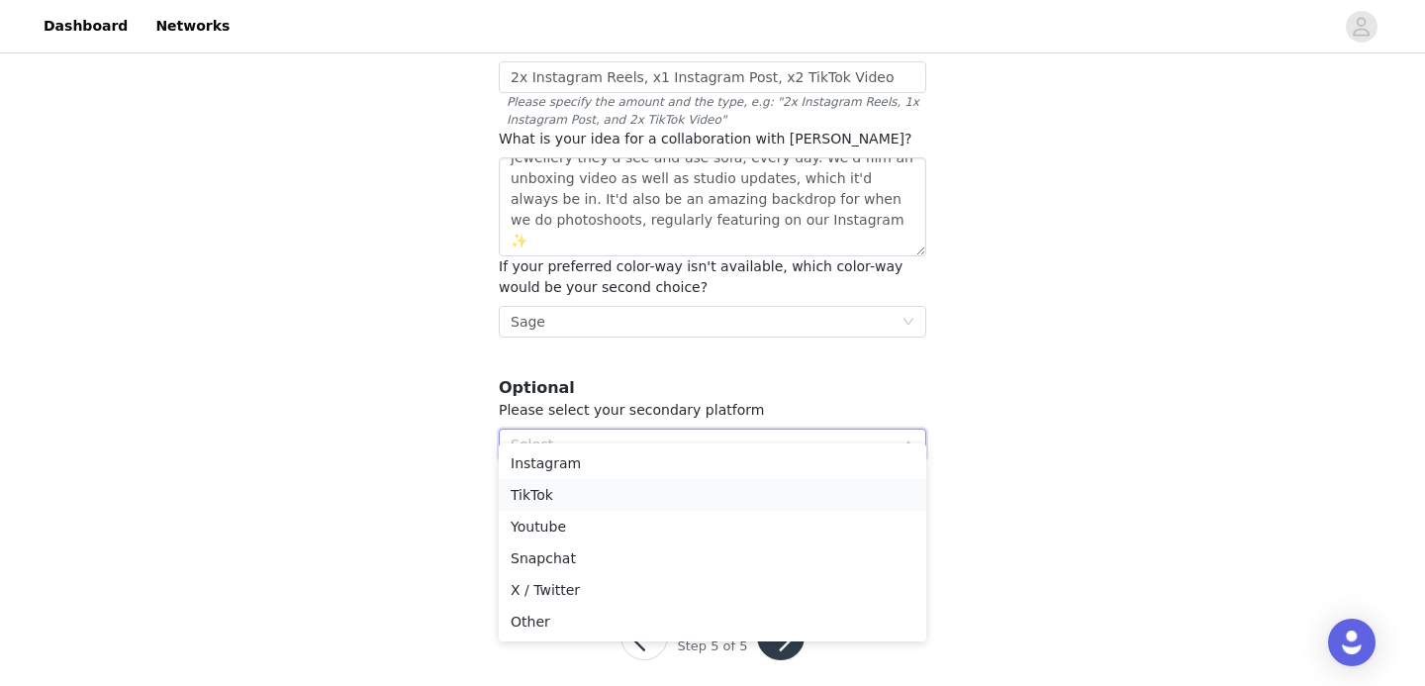
click at [551, 491] on li "TikTok" at bounding box center [712, 495] width 427 height 32
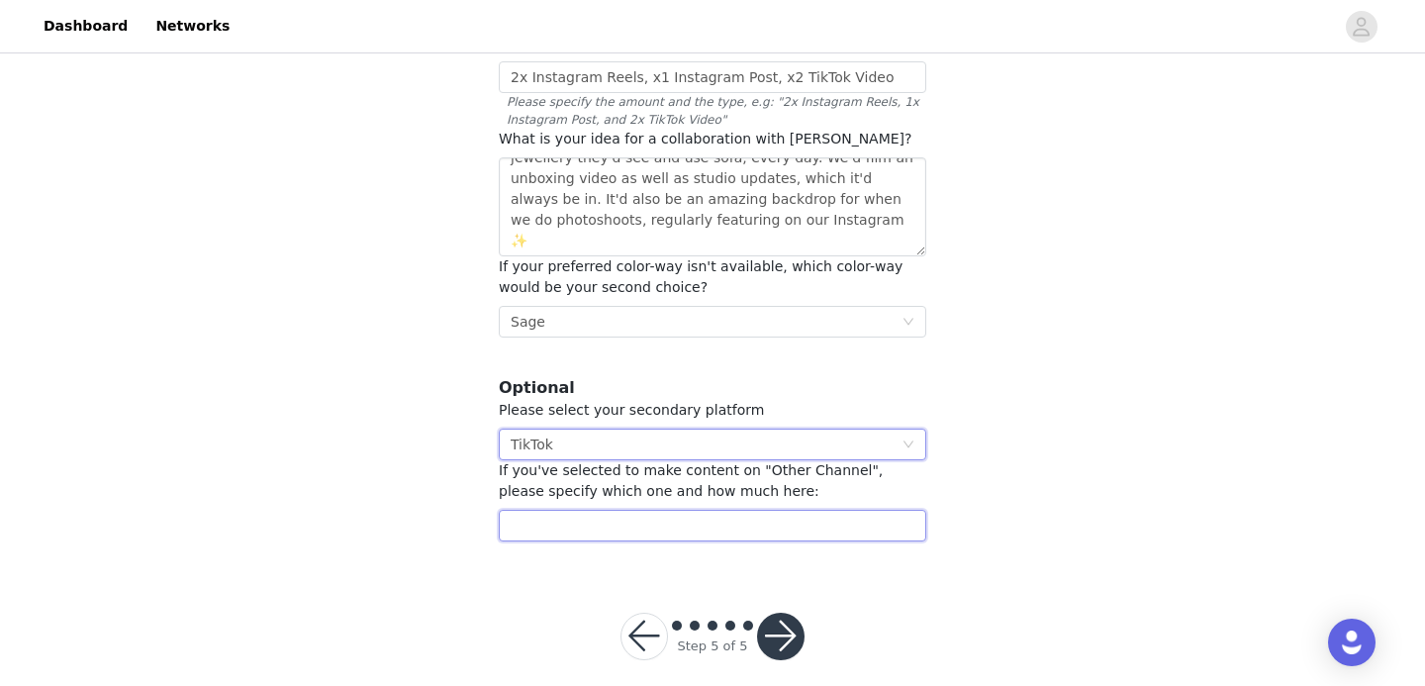
click at [536, 510] on input "text" at bounding box center [712, 526] width 427 height 32
click at [548, 201] on textarea "Hey, I hope you're well!! We’re moving to a brand new studio next month and fee…" at bounding box center [712, 206] width 427 height 99
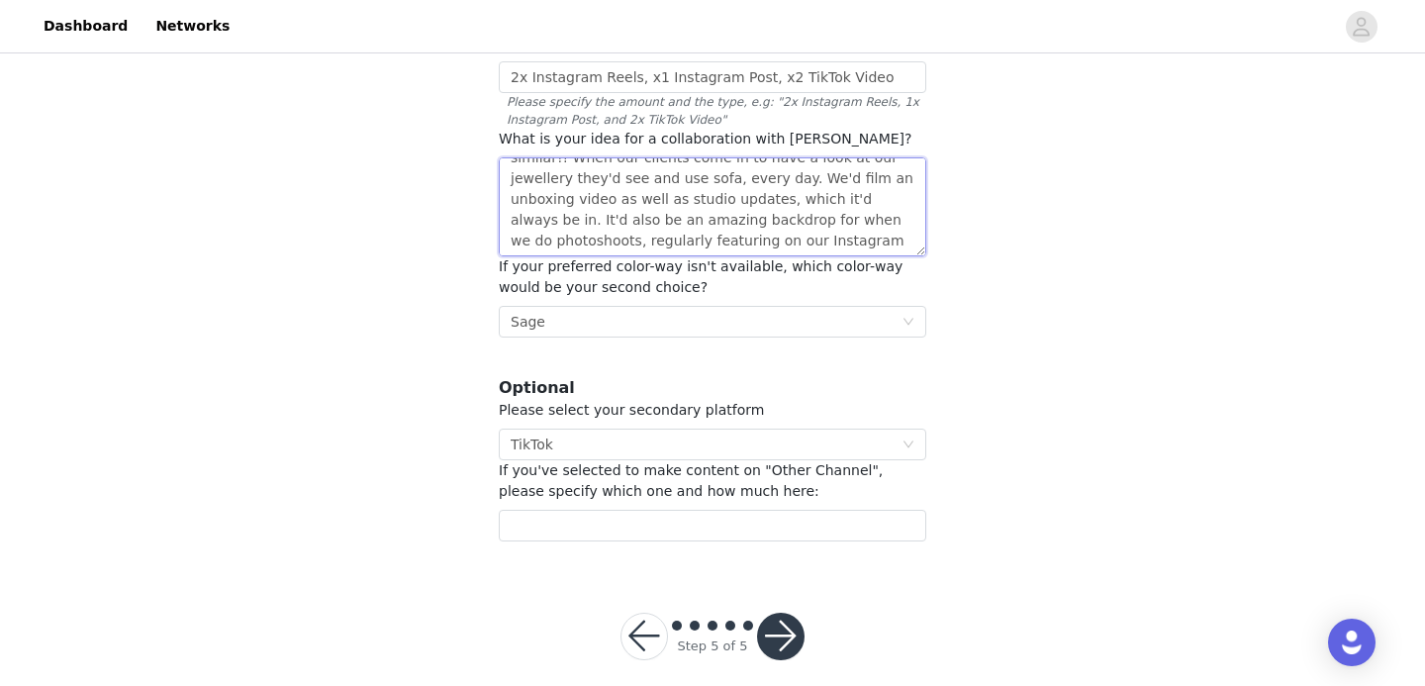
scroll to position [119, 0]
type textarea "Hey, I hope you're well!! We’re moving to a brand new studio next month and fee…"
click at [792, 624] on button "button" at bounding box center [780, 635] width 47 height 47
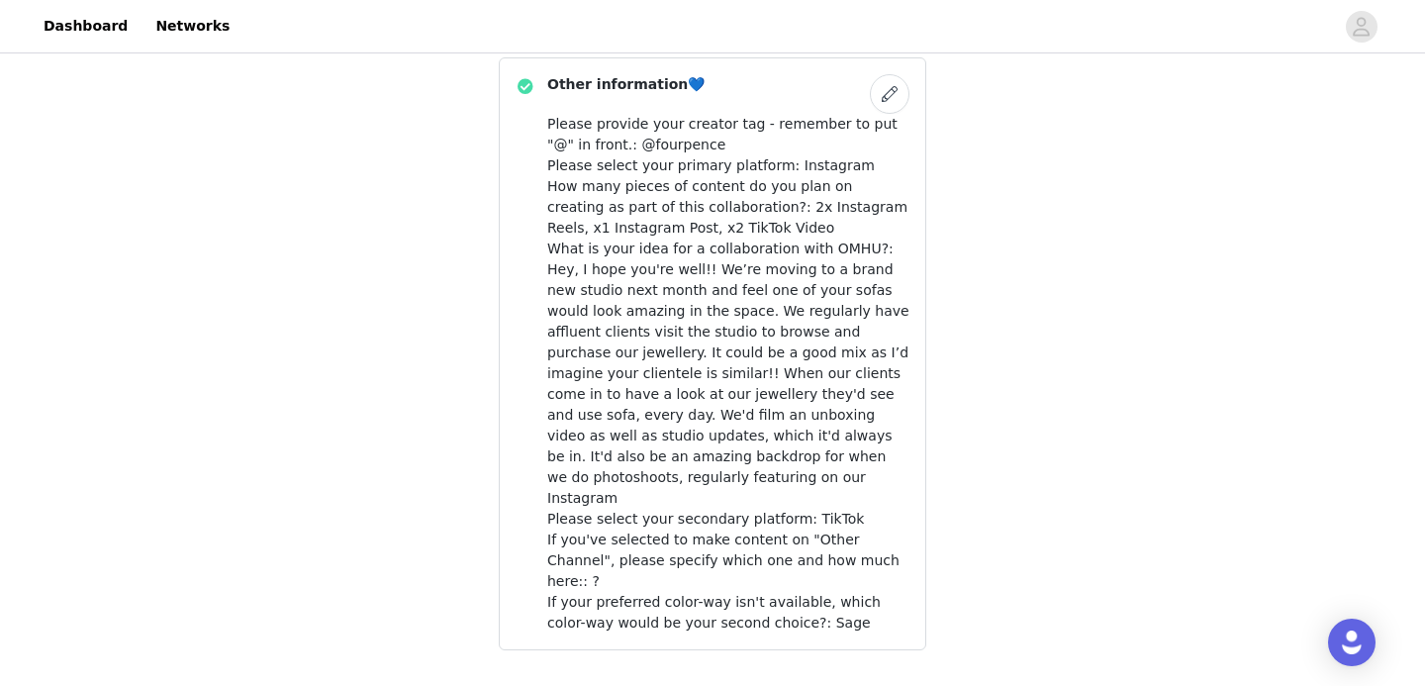
scroll to position [1201, 0]
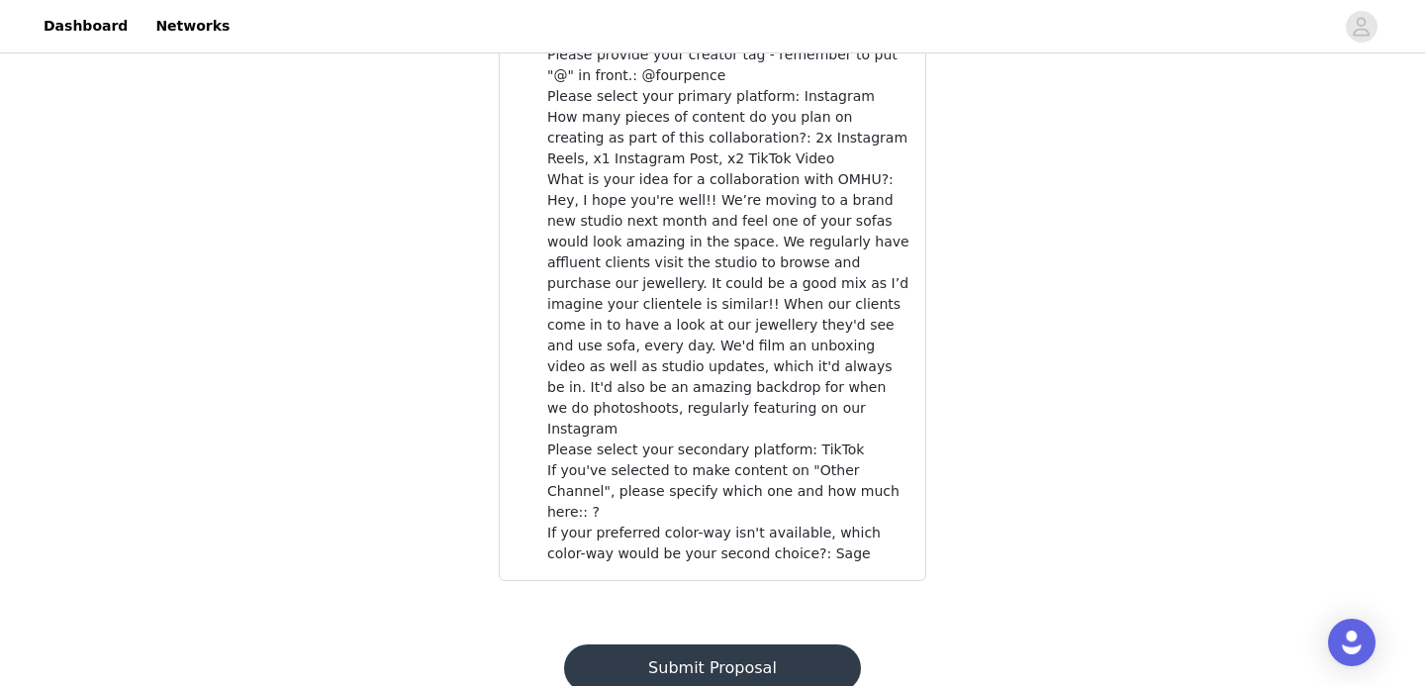
click at [716, 644] on button "Submit Proposal" at bounding box center [712, 667] width 296 height 47
